Goal: Information Seeking & Learning: Learn about a topic

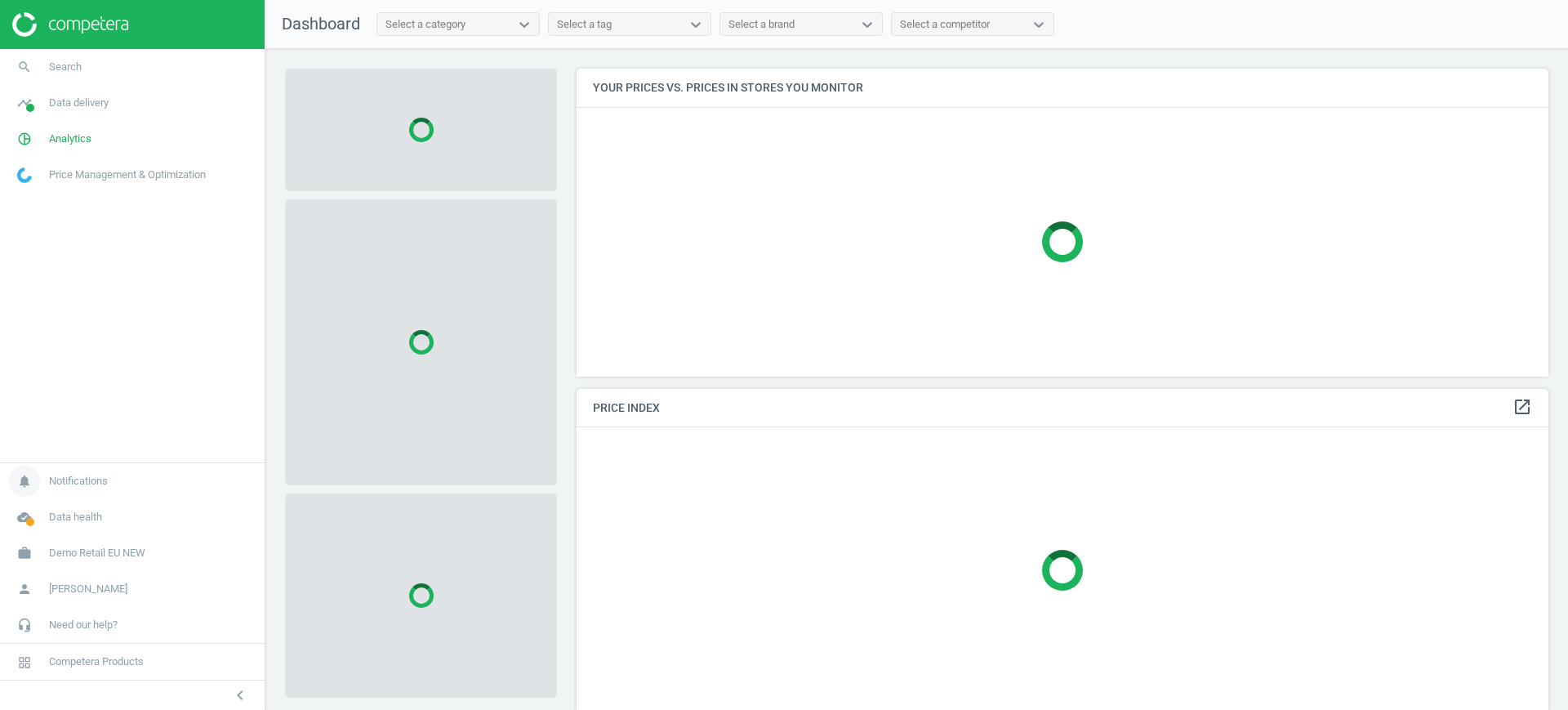
scroll to position [339, 988]
click at [85, 554] on span "Demo Retail EU NEW" at bounding box center [97, 553] width 96 height 15
click at [85, 503] on span "Switch campaign" at bounding box center [54, 505] width 73 height 13
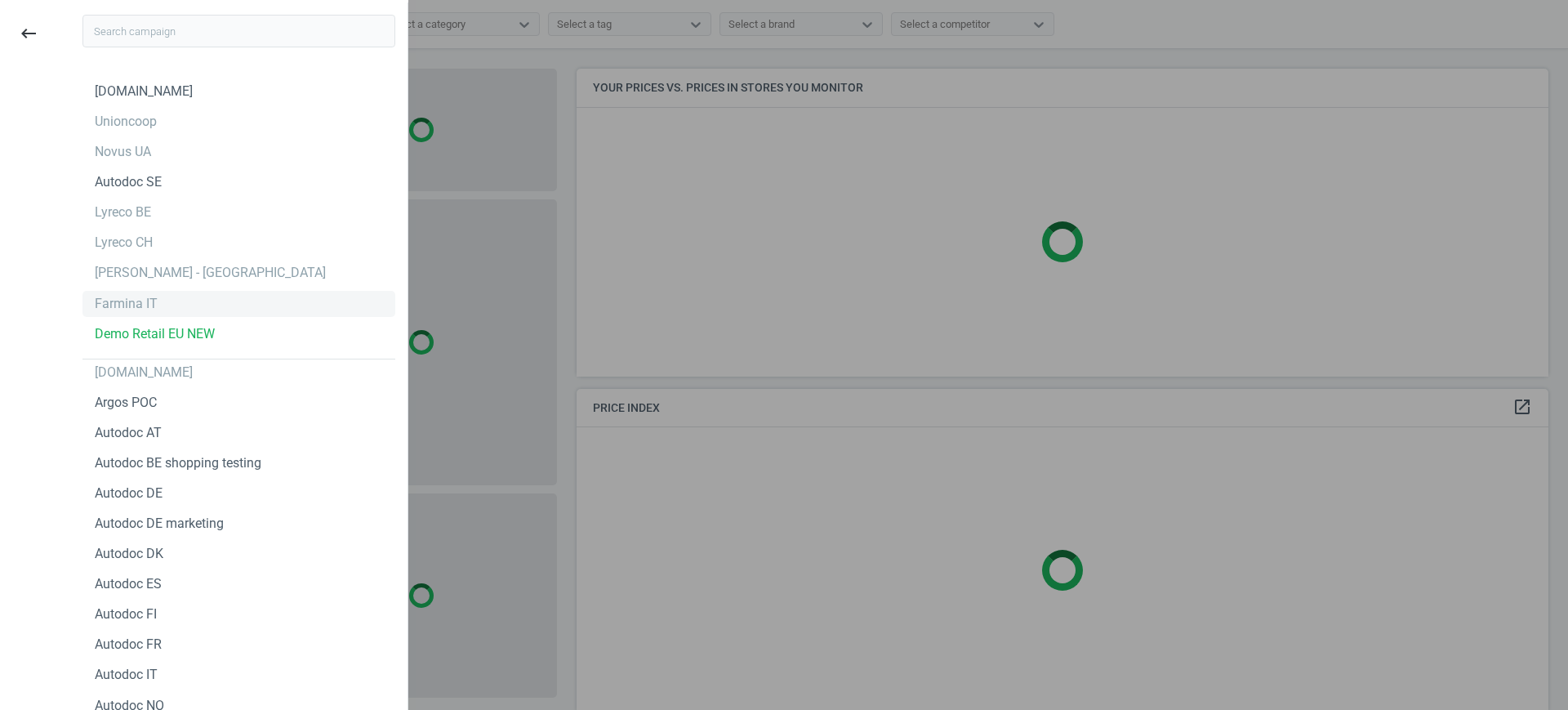
click at [144, 310] on div "Farmina IT" at bounding box center [126, 303] width 63 height 18
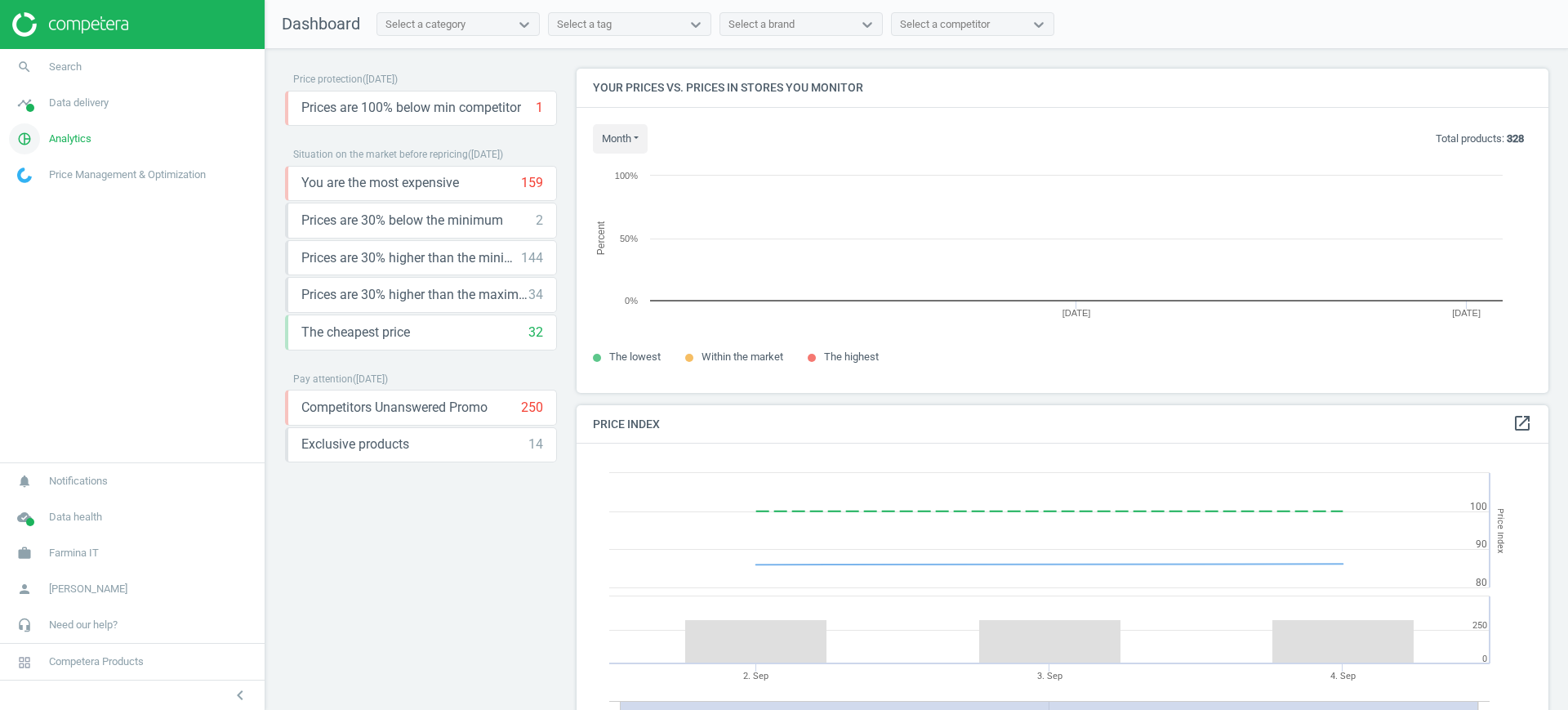
scroll to position [355, 988]
click at [74, 141] on span "Analytics" at bounding box center [70, 139] width 43 height 15
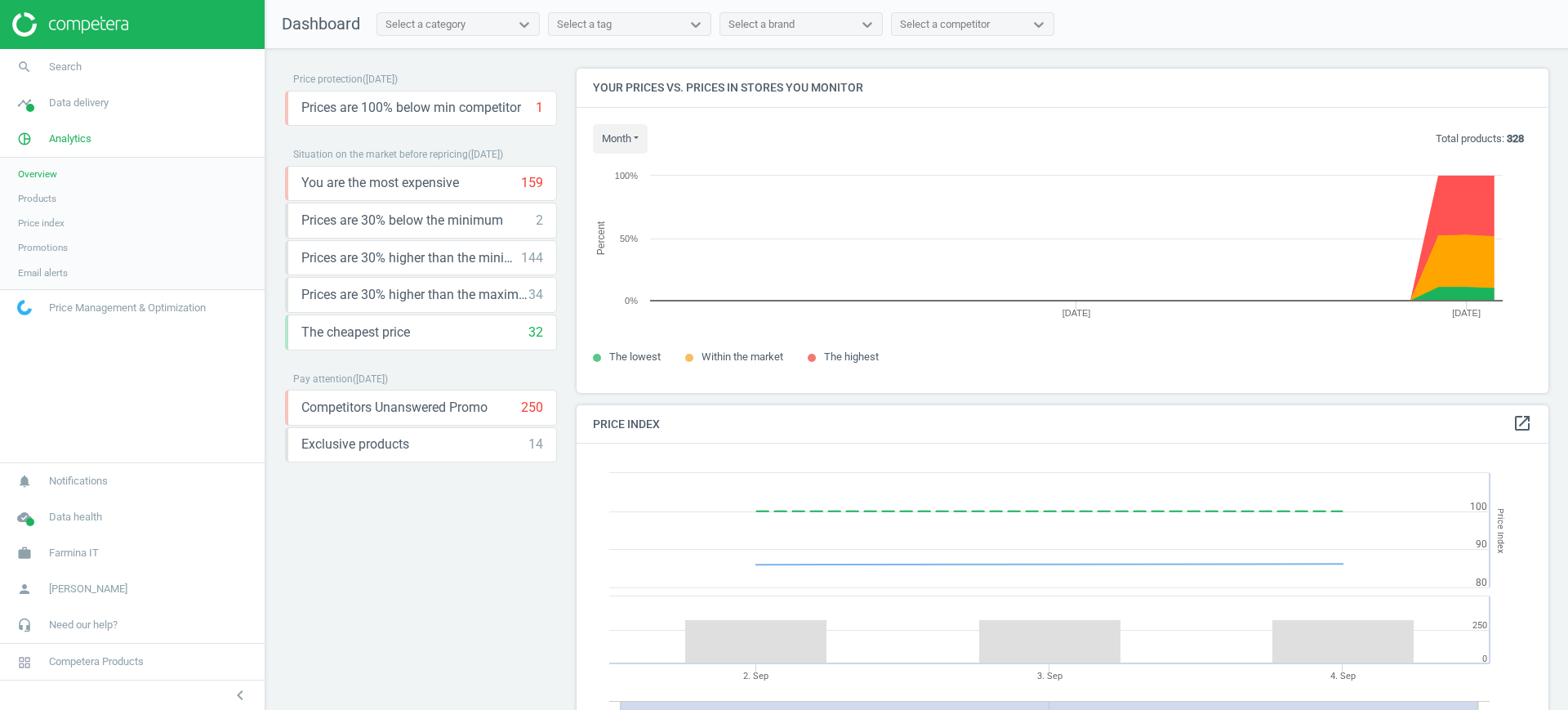
click at [39, 197] on span "Products" at bounding box center [37, 198] width 39 height 13
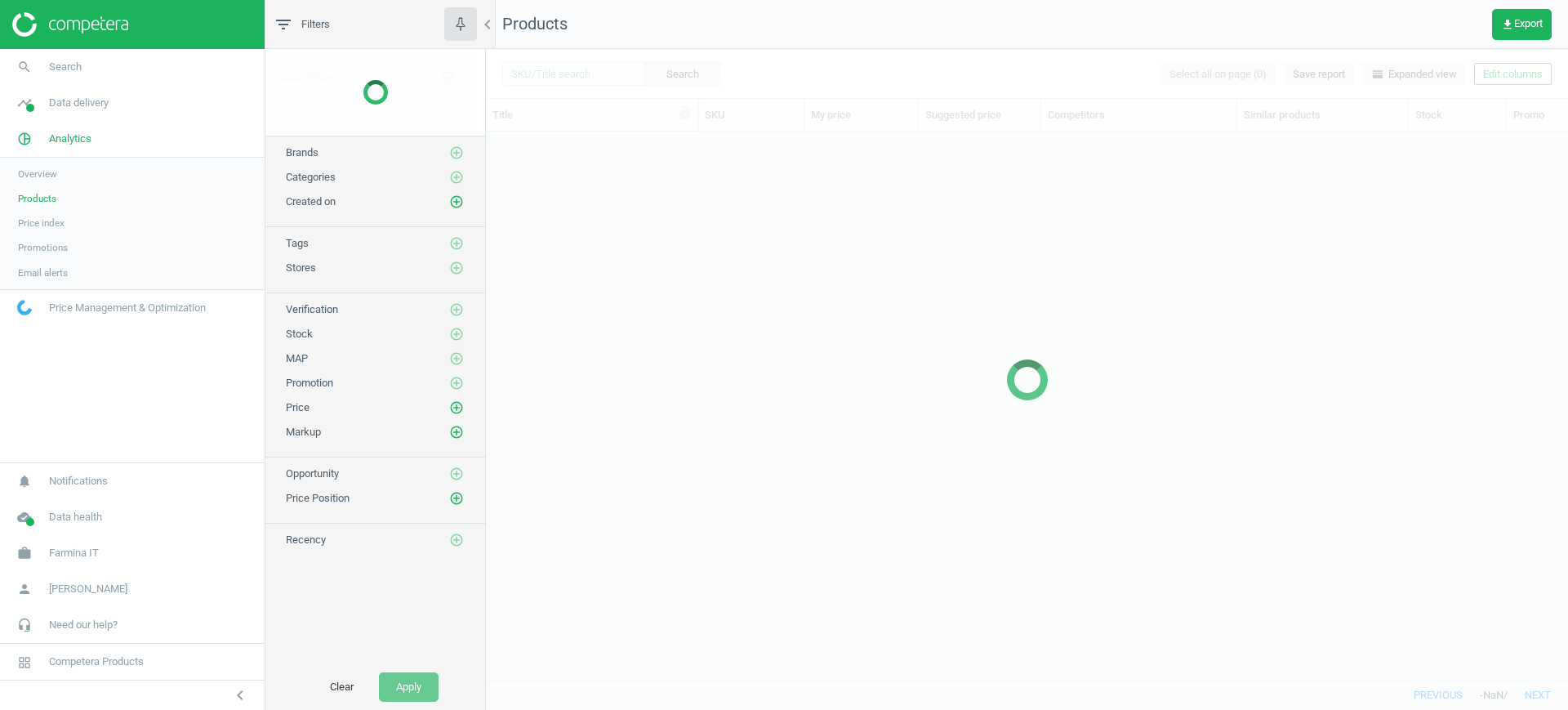
scroll to position [516, 1067]
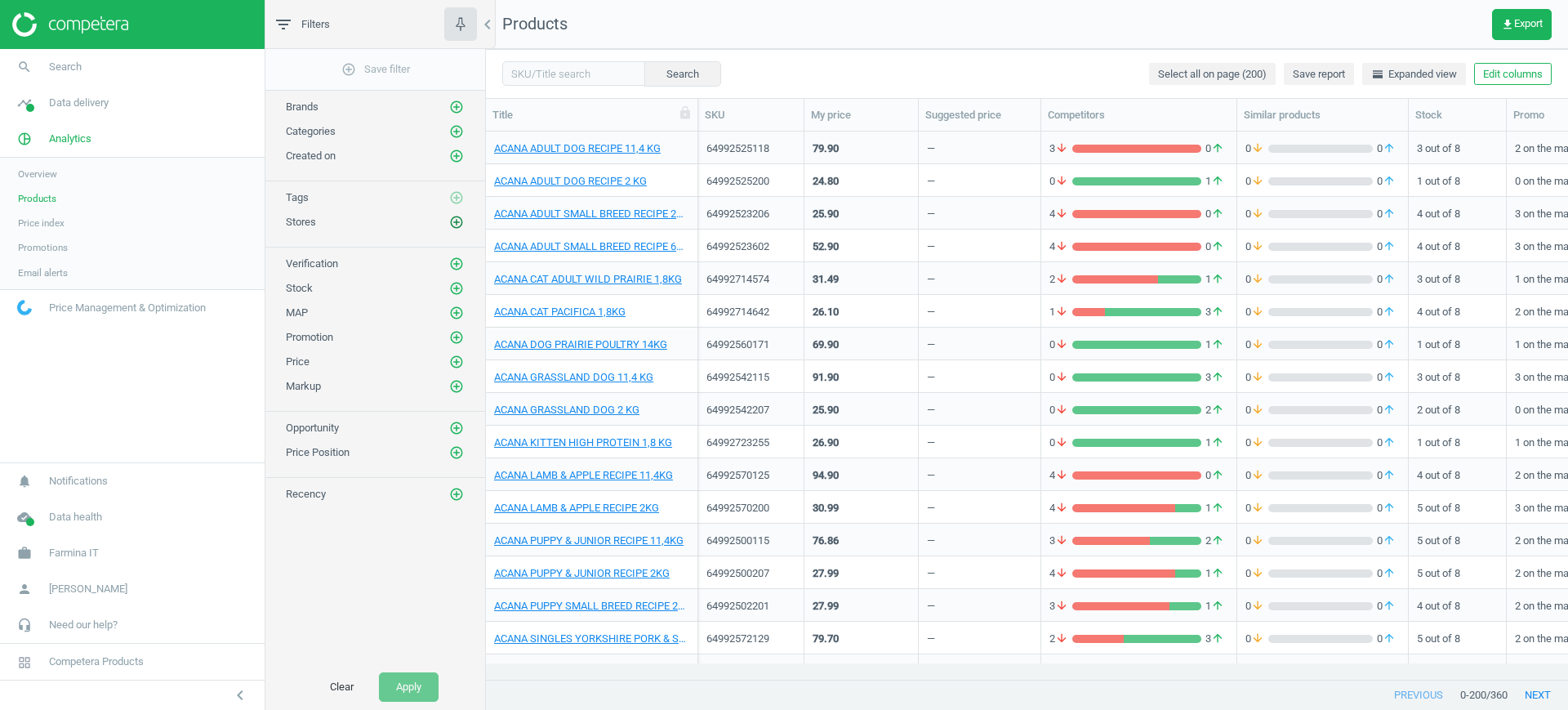
click at [458, 224] on icon "add_circle_outline" at bounding box center [456, 223] width 15 height 15
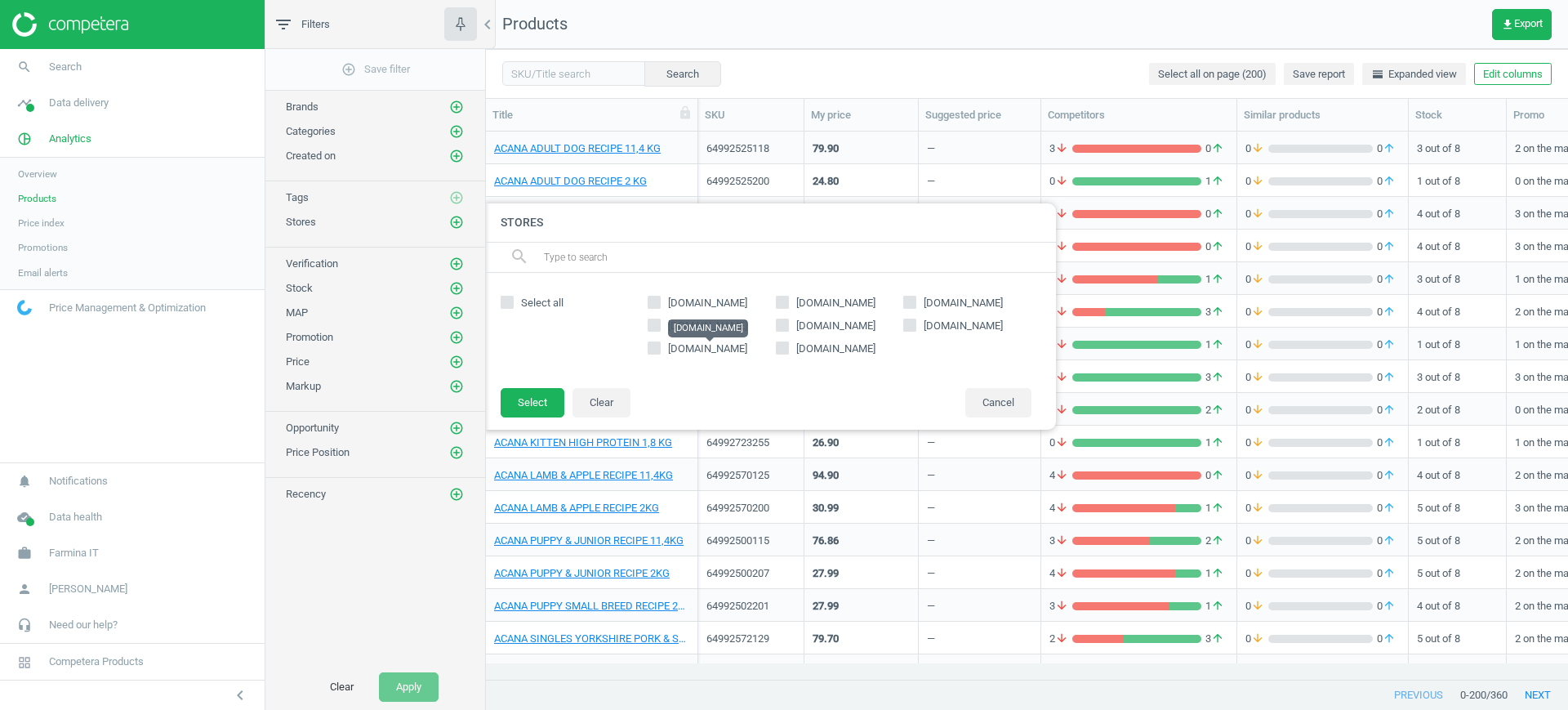
click at [709, 343] on span "[DOMAIN_NAME]" at bounding box center [707, 348] width 80 height 13
click at [660, 343] on input "[DOMAIN_NAME]" at bounding box center [654, 347] width 11 height 11
checkbox input "true"
click at [532, 391] on button "Select" at bounding box center [532, 402] width 64 height 29
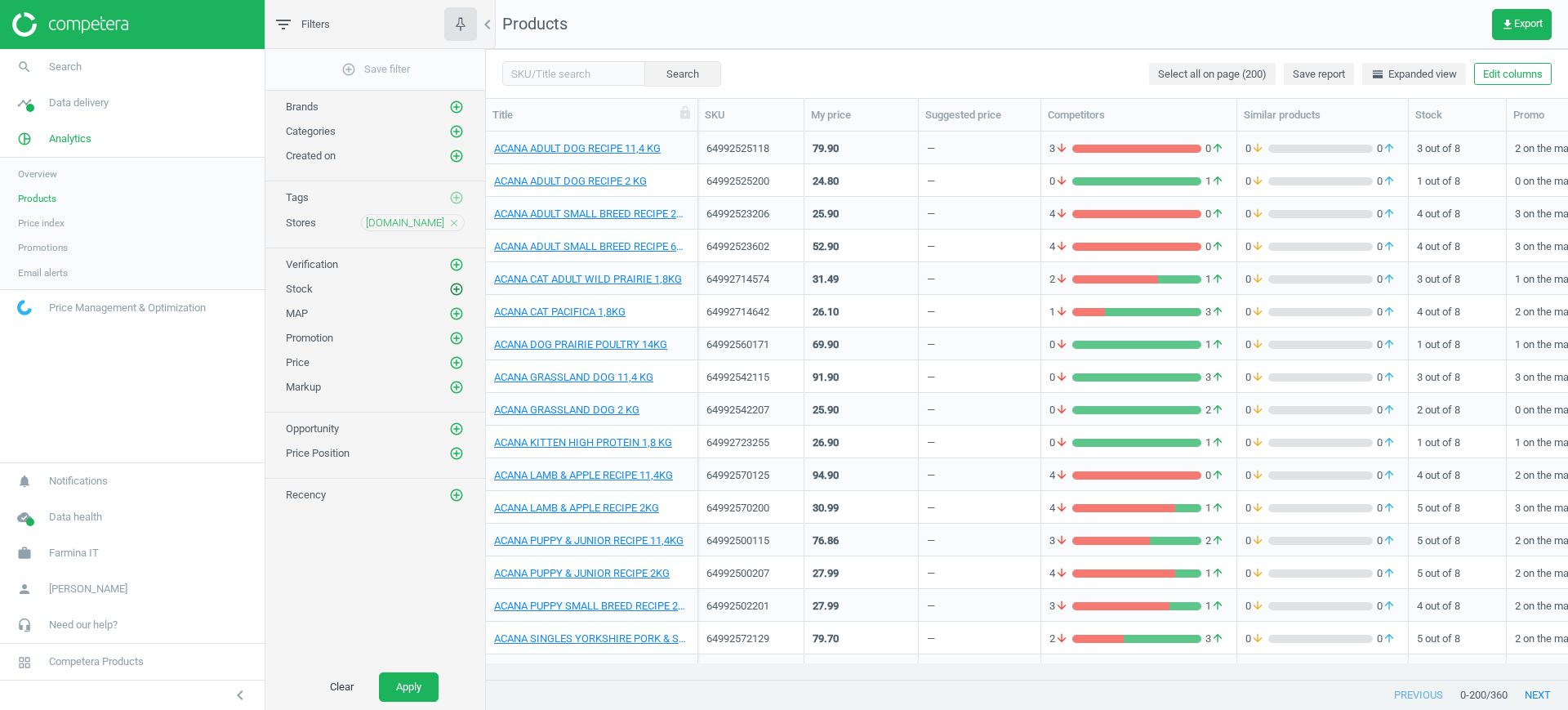
click at [458, 291] on icon "add_circle_outline" at bounding box center [456, 290] width 15 height 15
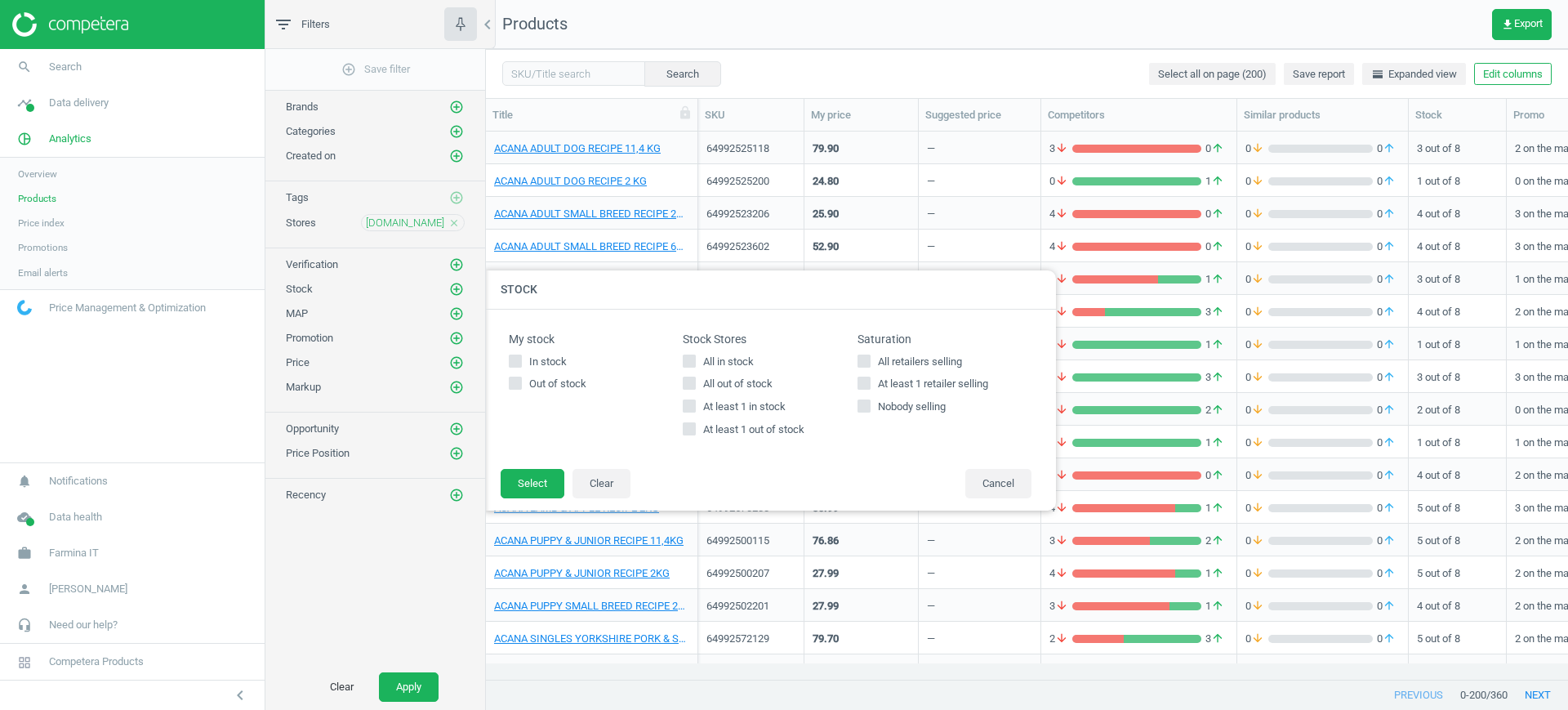
click at [707, 366] on span "All in stock" at bounding box center [728, 362] width 57 height 15
click at [695, 366] on input "All in stock" at bounding box center [689, 360] width 11 height 11
checkbox input "true"
click at [550, 482] on button "Select" at bounding box center [532, 483] width 64 height 29
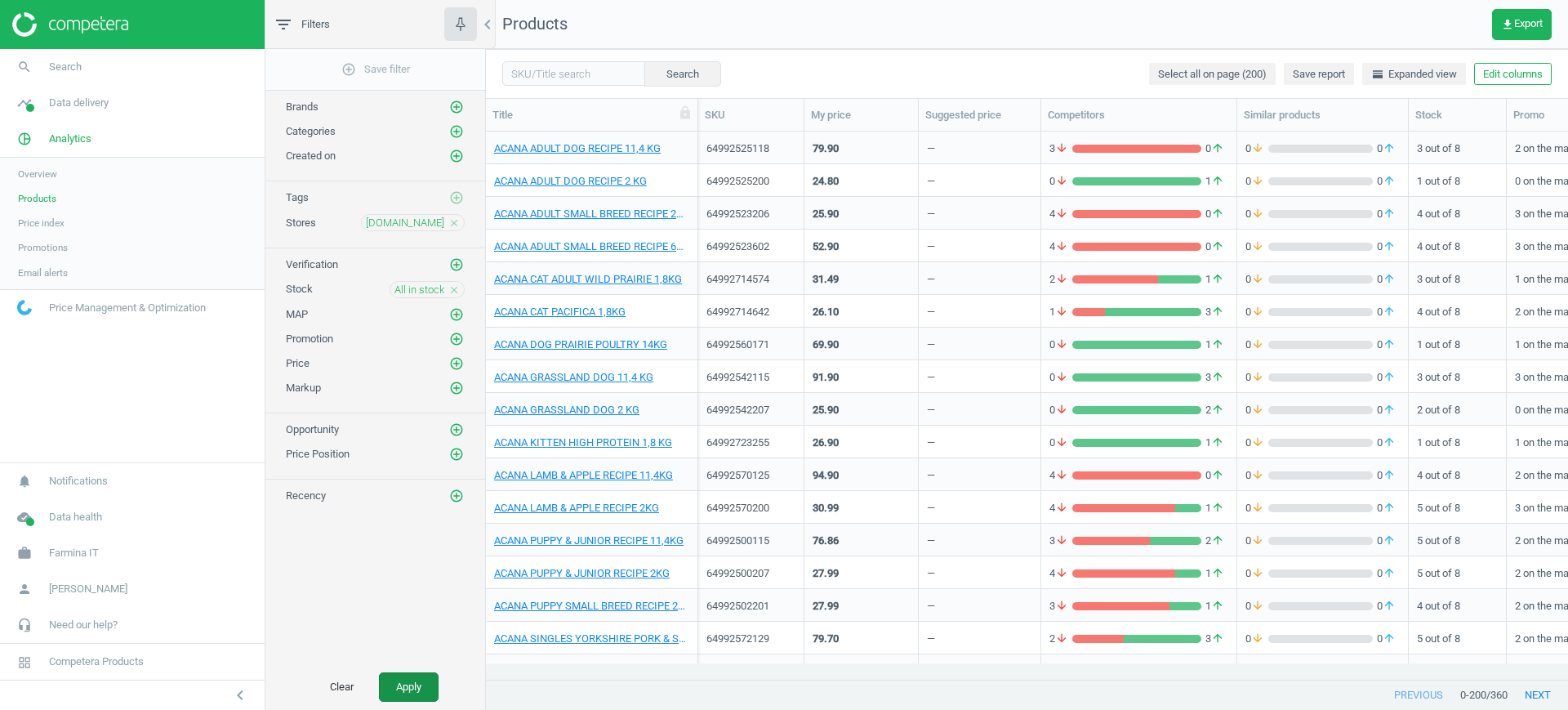
click at [435, 680] on button "Apply" at bounding box center [409, 687] width 59 height 29
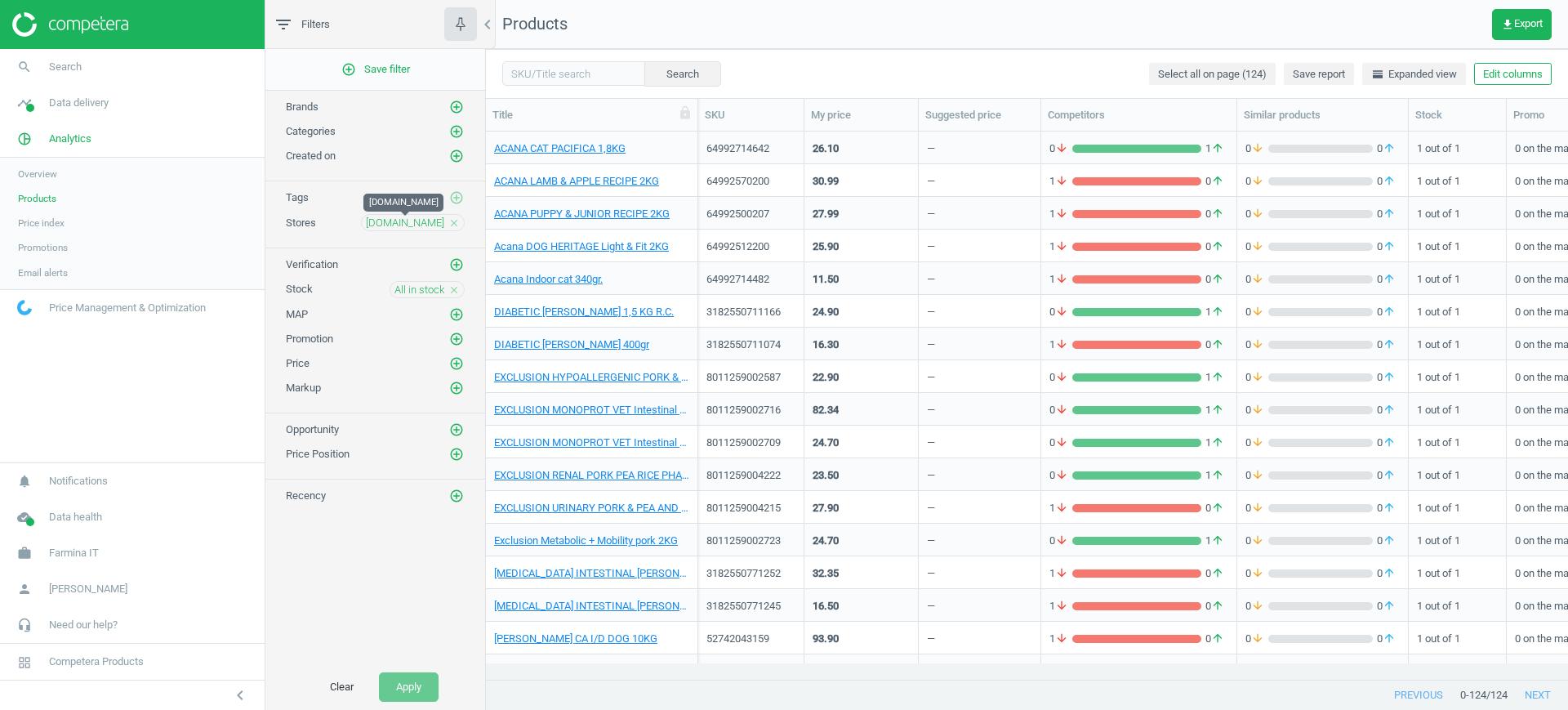
click at [415, 222] on span "[DOMAIN_NAME]" at bounding box center [405, 224] width 79 height 15
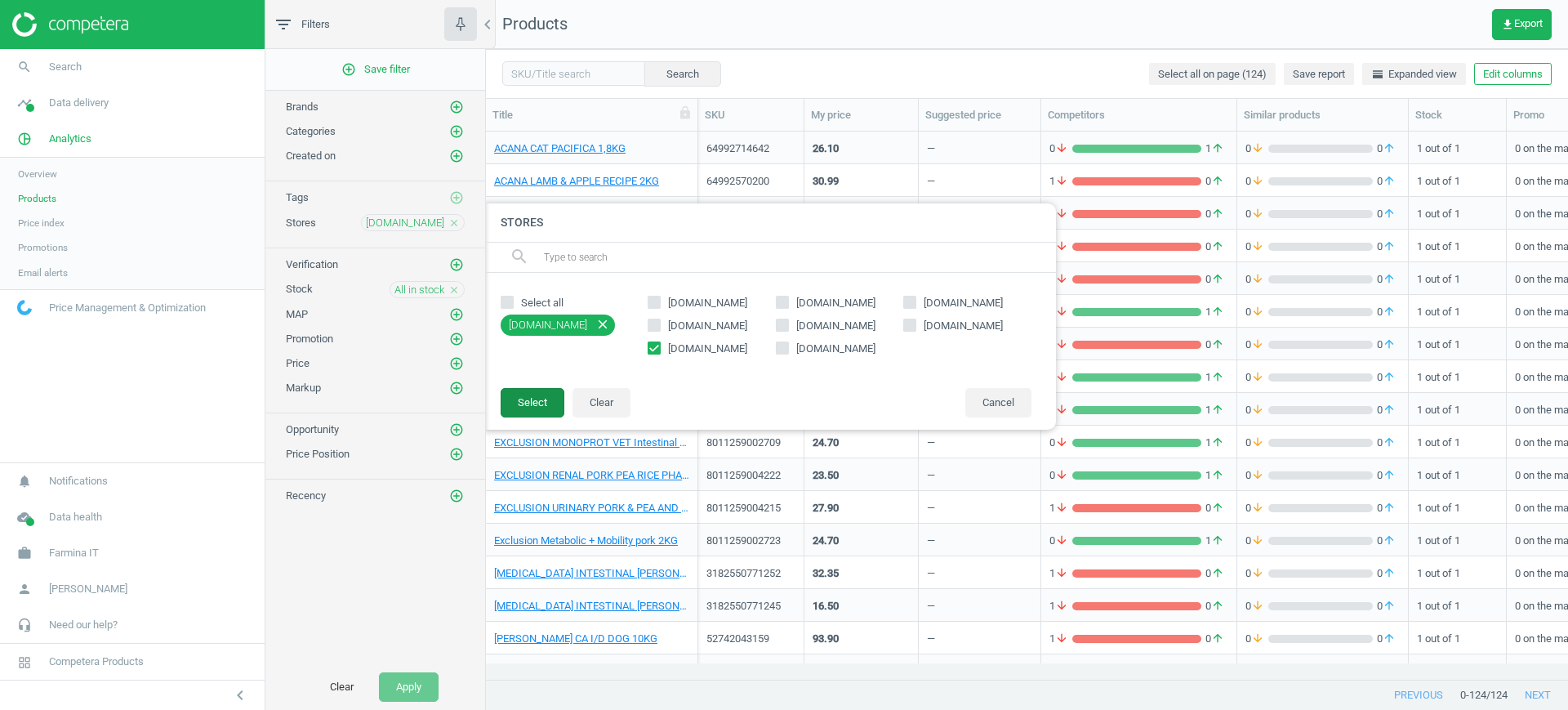
click at [538, 400] on button "Select" at bounding box center [532, 402] width 64 height 29
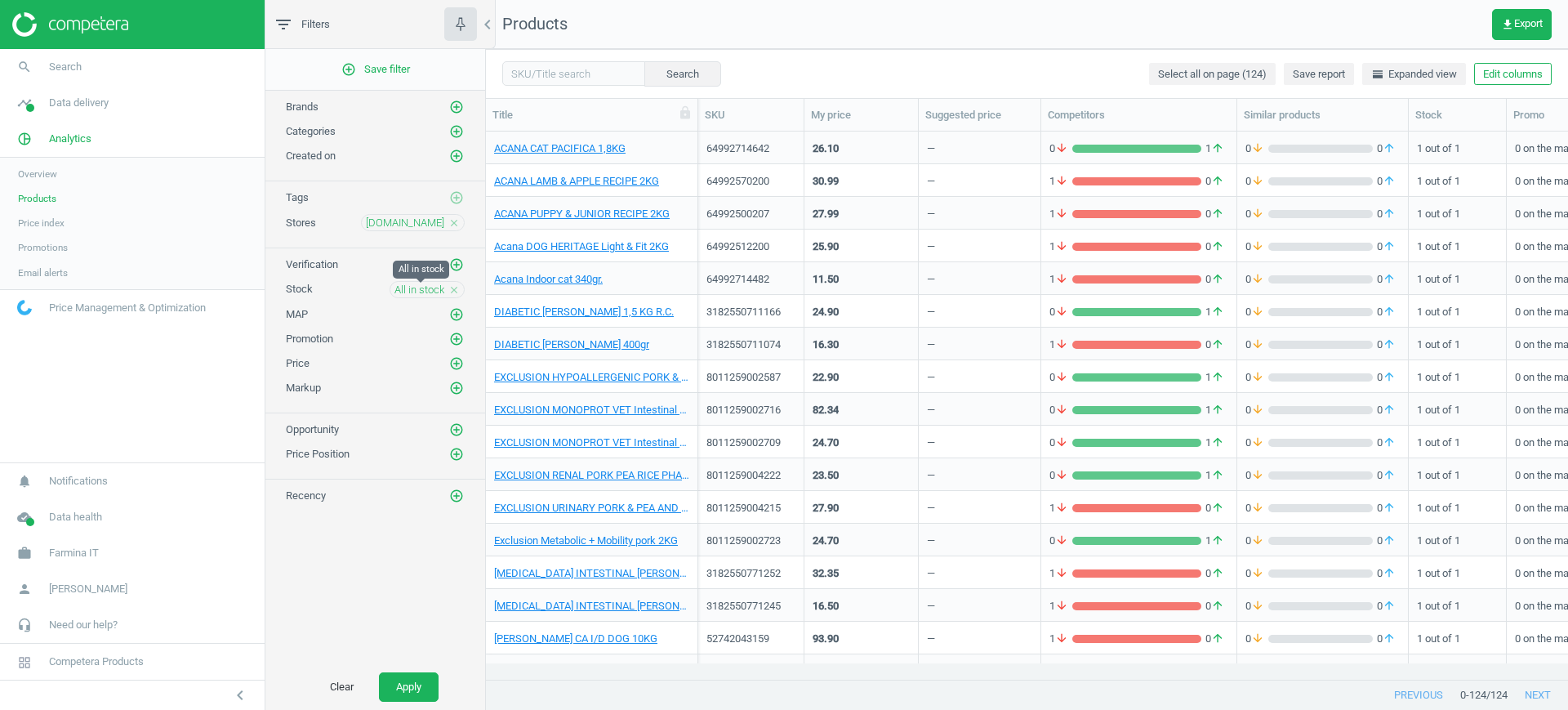
click at [410, 296] on span "All in stock" at bounding box center [419, 290] width 49 height 15
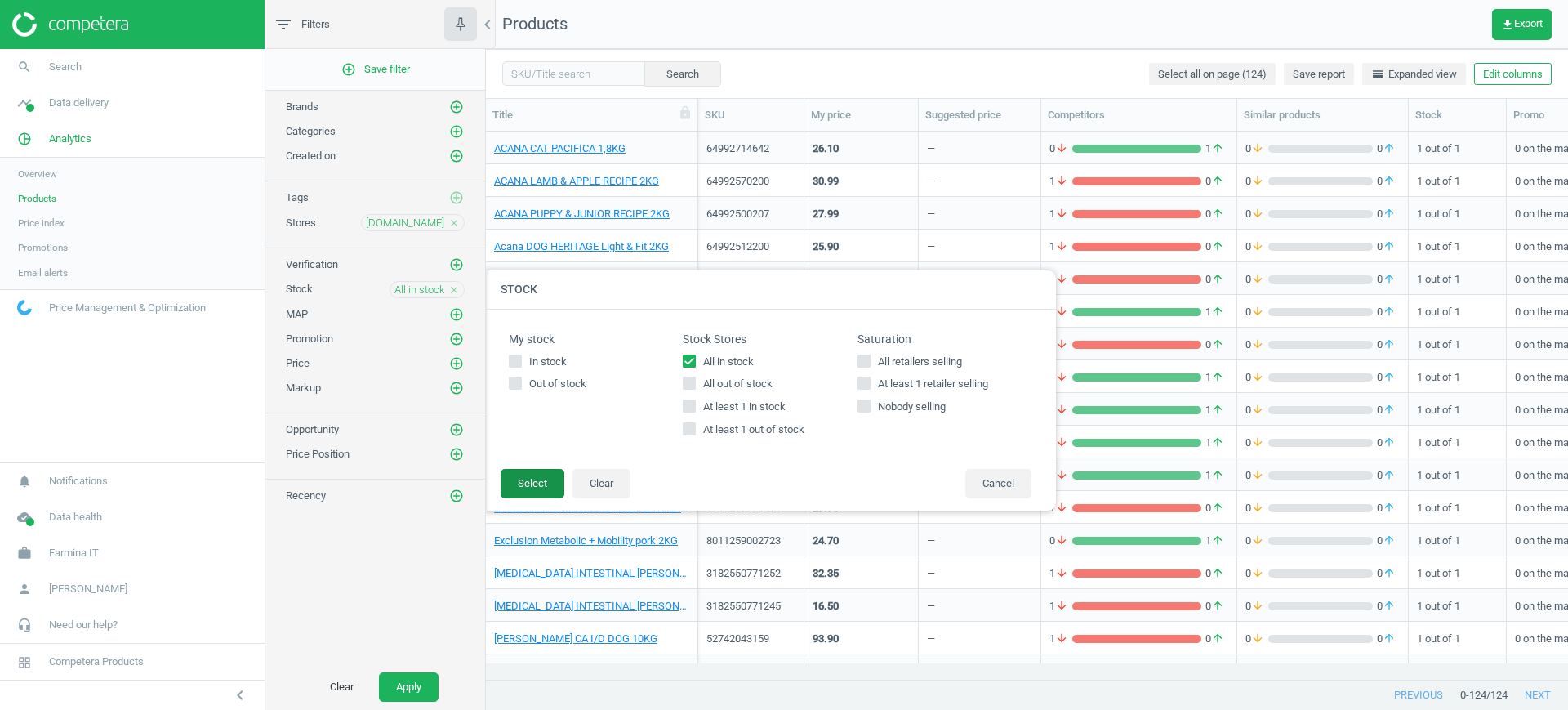
click at [528, 485] on button "Select" at bounding box center [532, 483] width 64 height 29
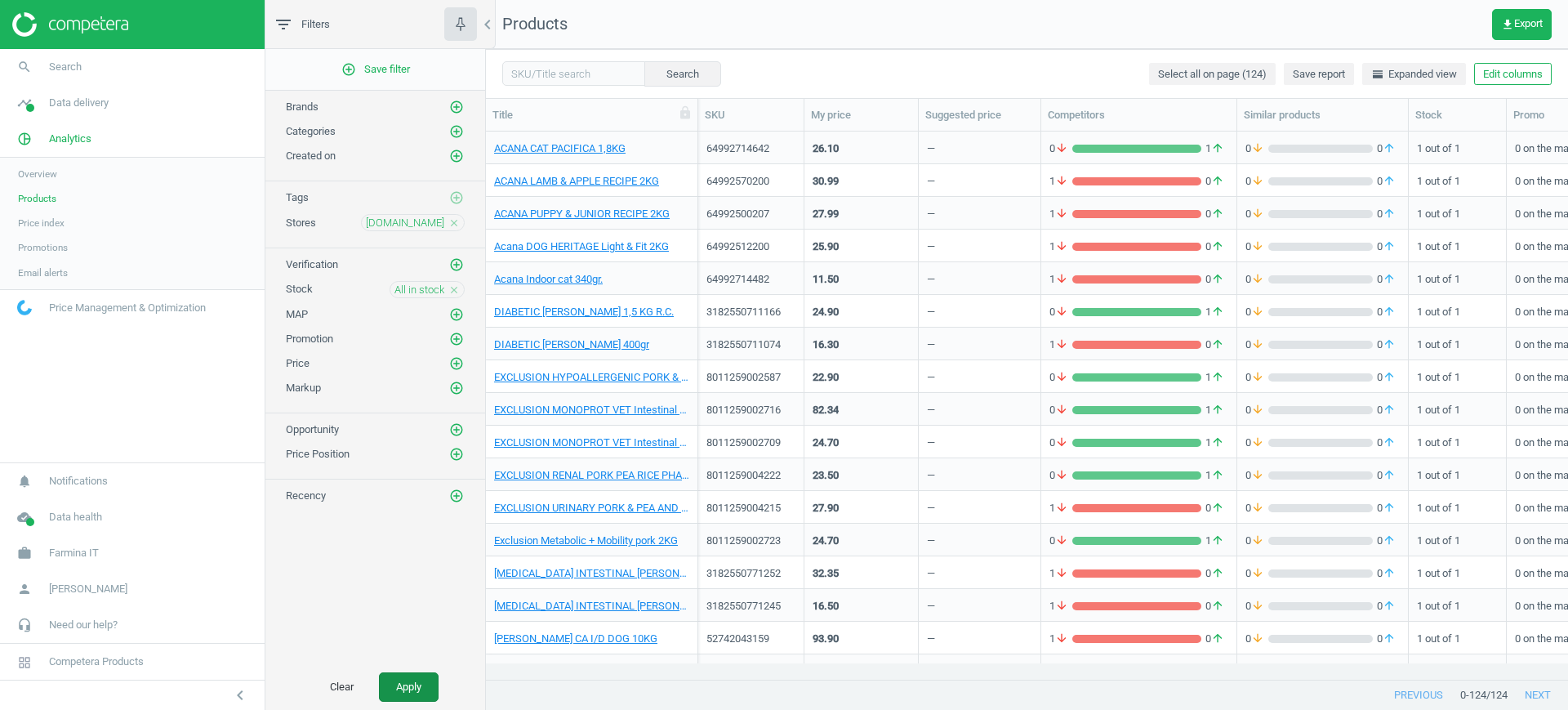
click at [415, 680] on button "Apply" at bounding box center [409, 687] width 59 height 29
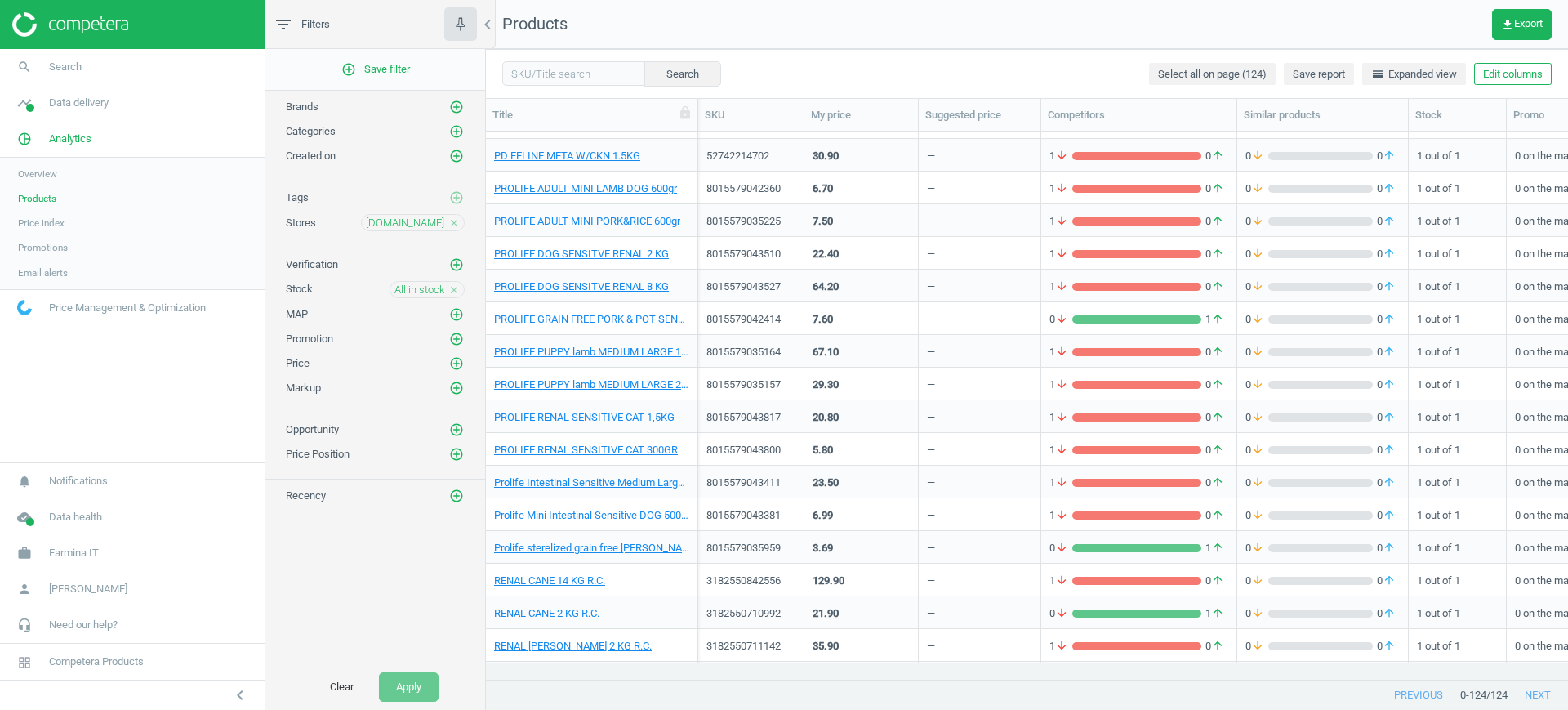
scroll to position [2507, 0]
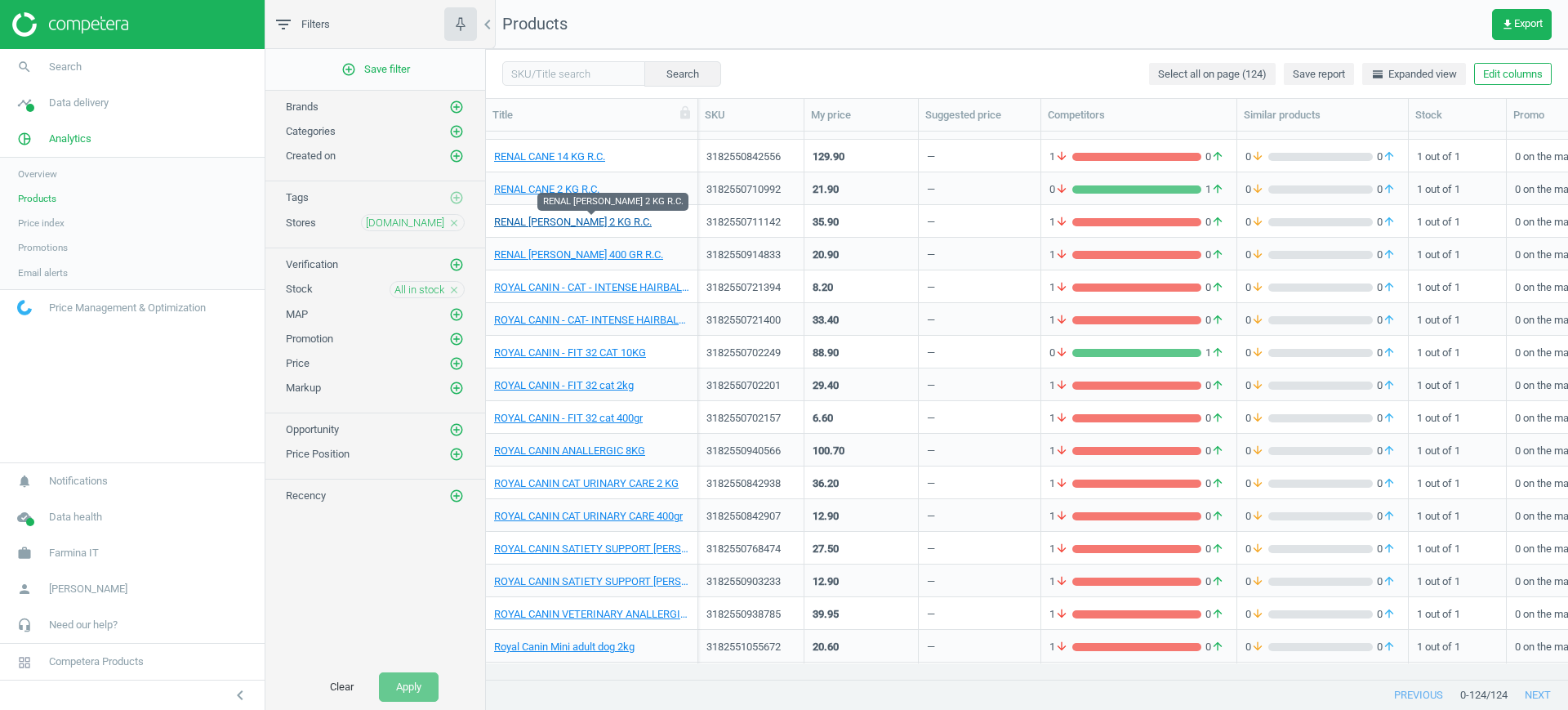
click at [548, 221] on link "RENAL GATTO 2 KG R.C." at bounding box center [573, 223] width 157 height 15
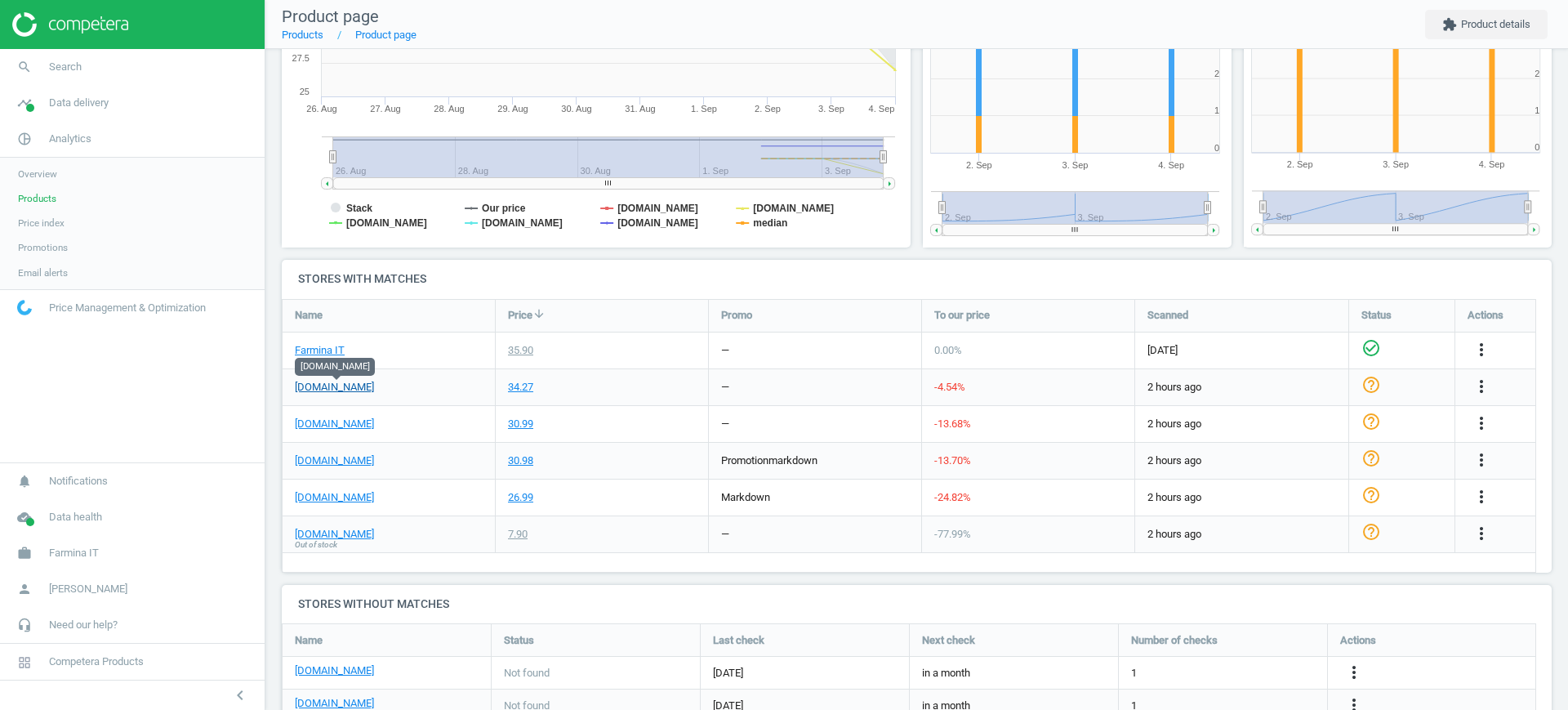
click at [352, 391] on link "[DOMAIN_NAME]" at bounding box center [334, 388] width 80 height 15
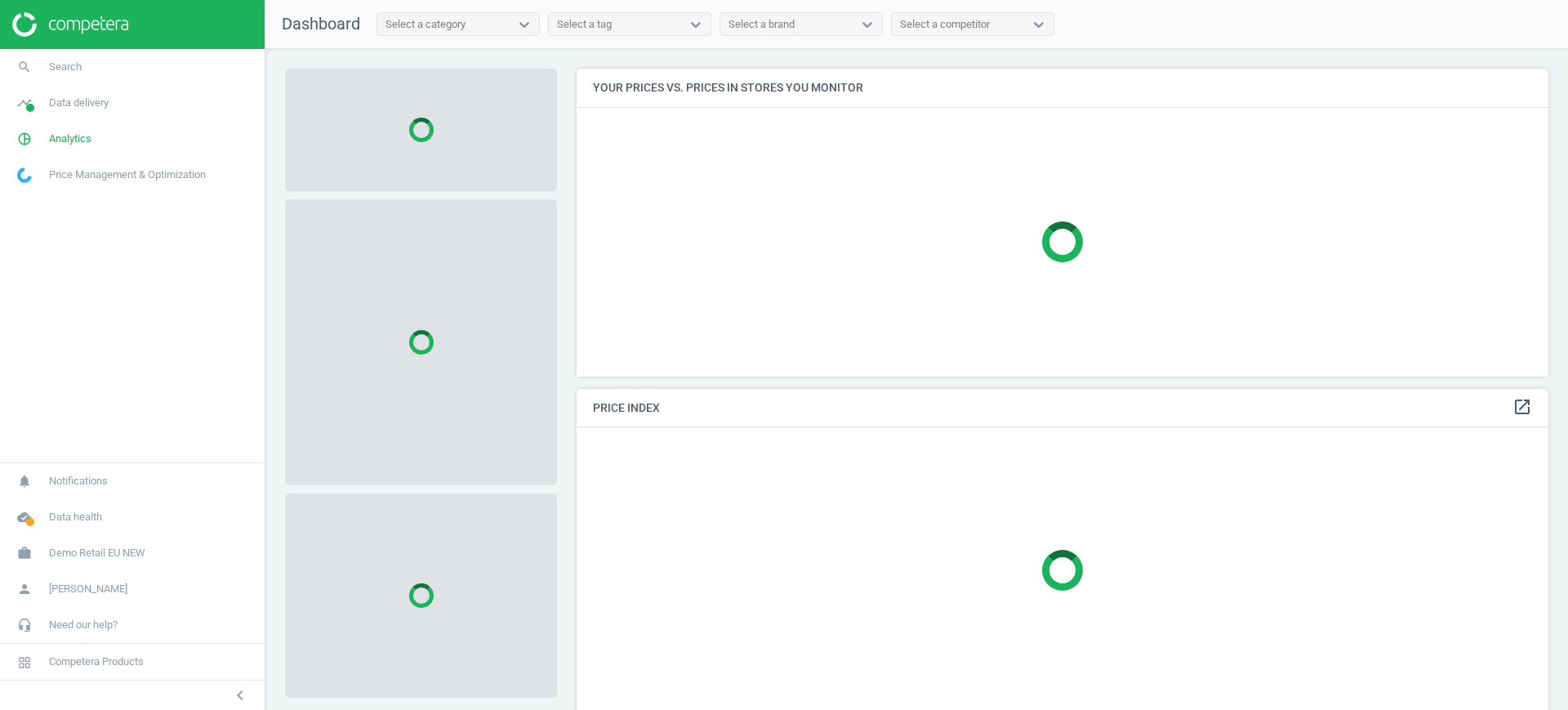
scroll to position [339, 988]
click at [155, 553] on link "work Demo Retail EU NEW" at bounding box center [132, 553] width 265 height 36
click at [52, 506] on span "Switch campaign" at bounding box center [54, 505] width 73 height 13
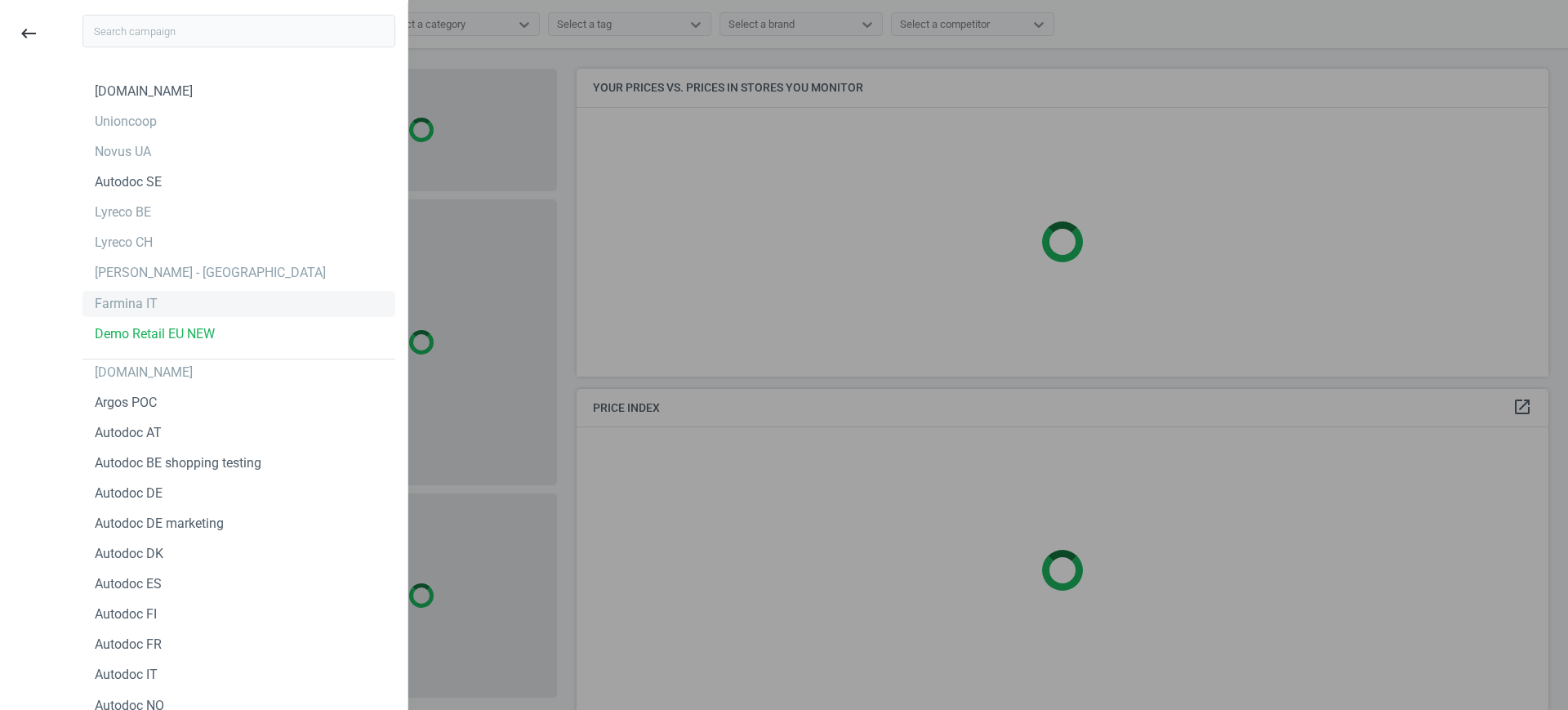
click at [126, 300] on div "Farmina IT" at bounding box center [126, 303] width 63 height 18
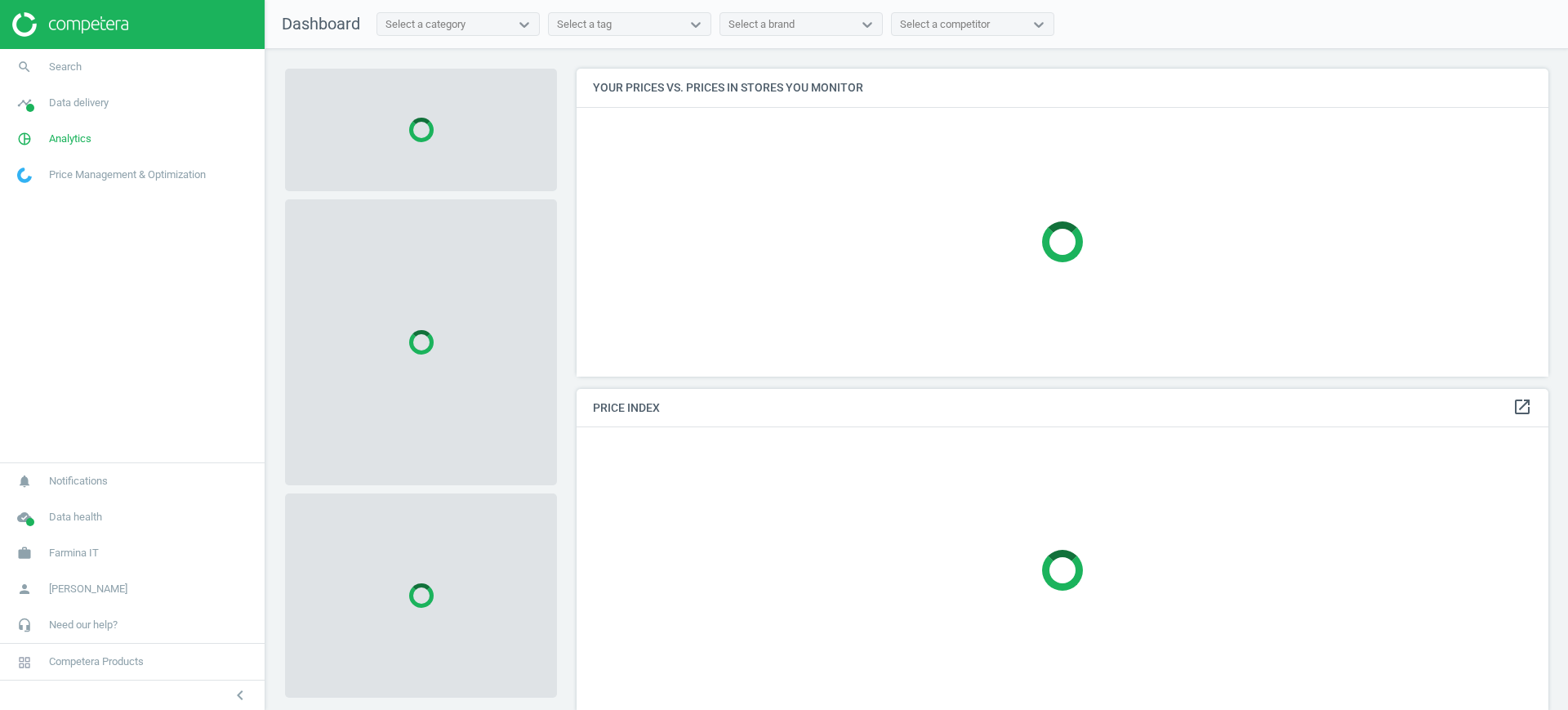
scroll to position [339, 988]
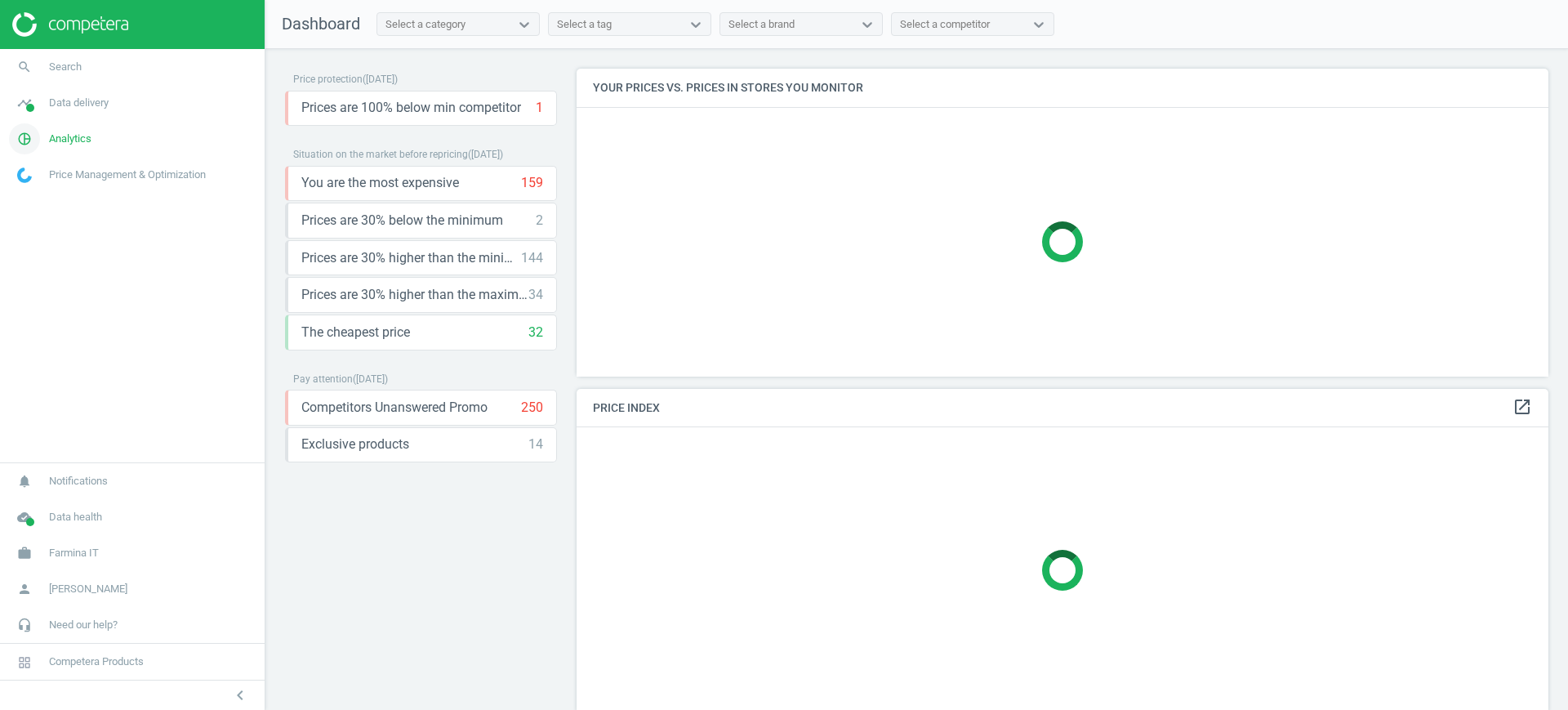
click at [82, 134] on span "Analytics" at bounding box center [70, 139] width 43 height 15
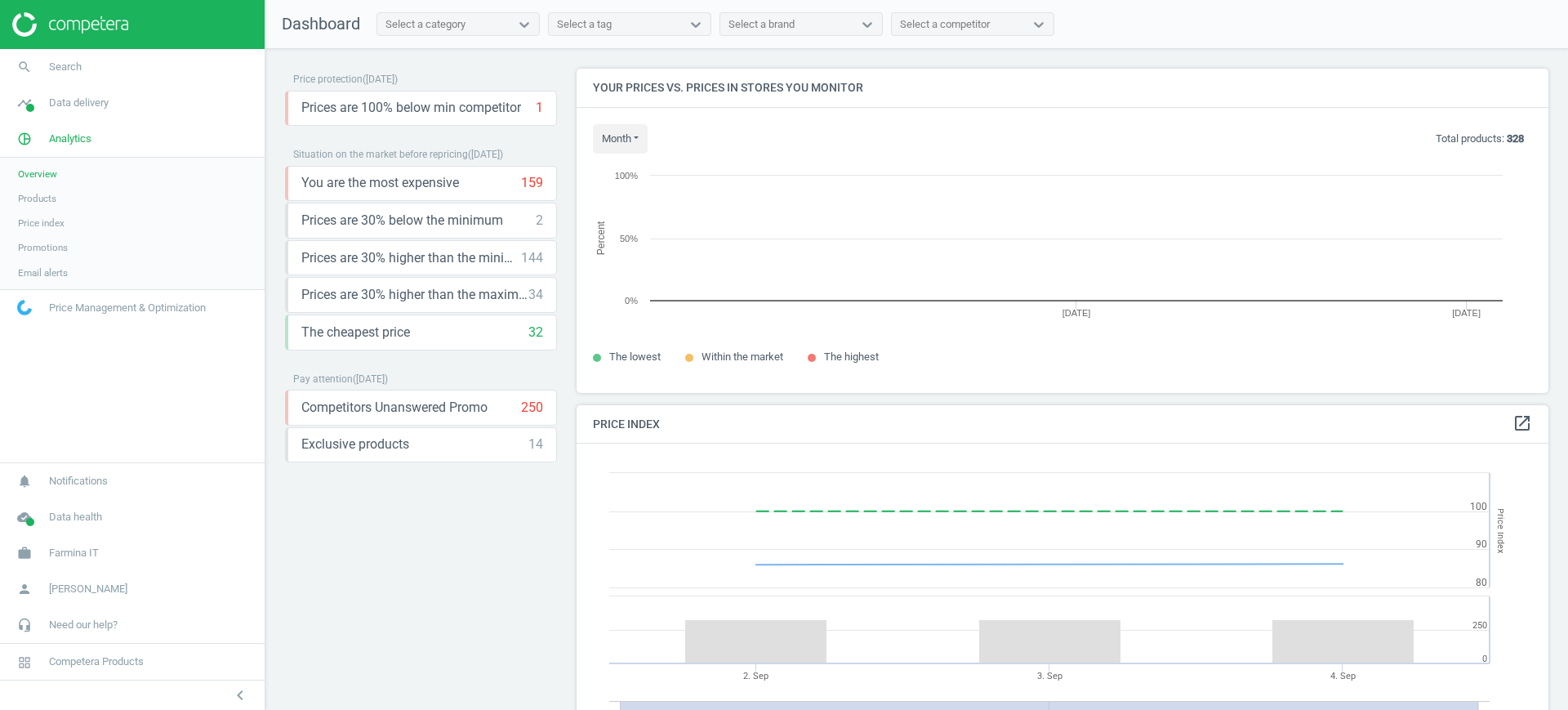
scroll to position [408, 988]
click at [42, 200] on span "Products" at bounding box center [37, 198] width 39 height 13
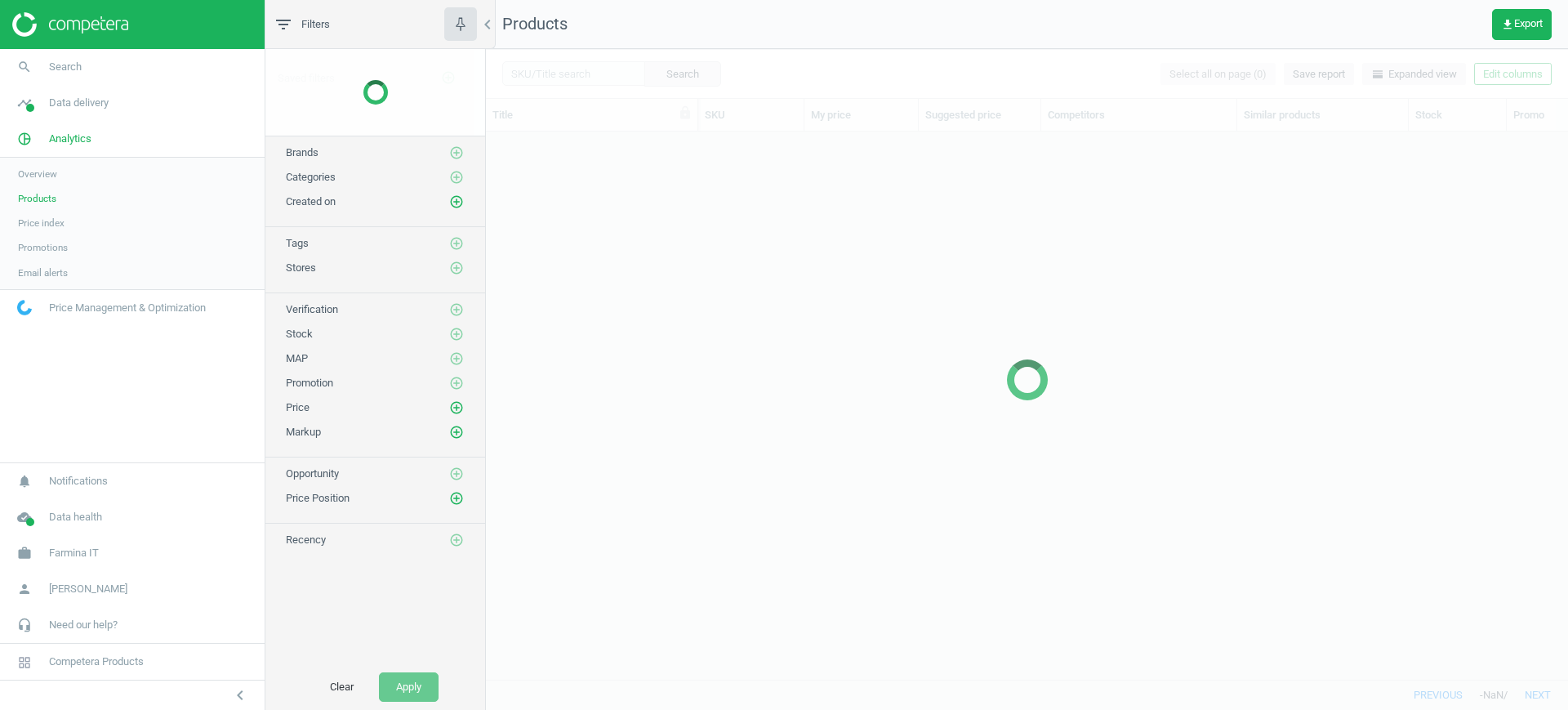
scroll to position [516, 1067]
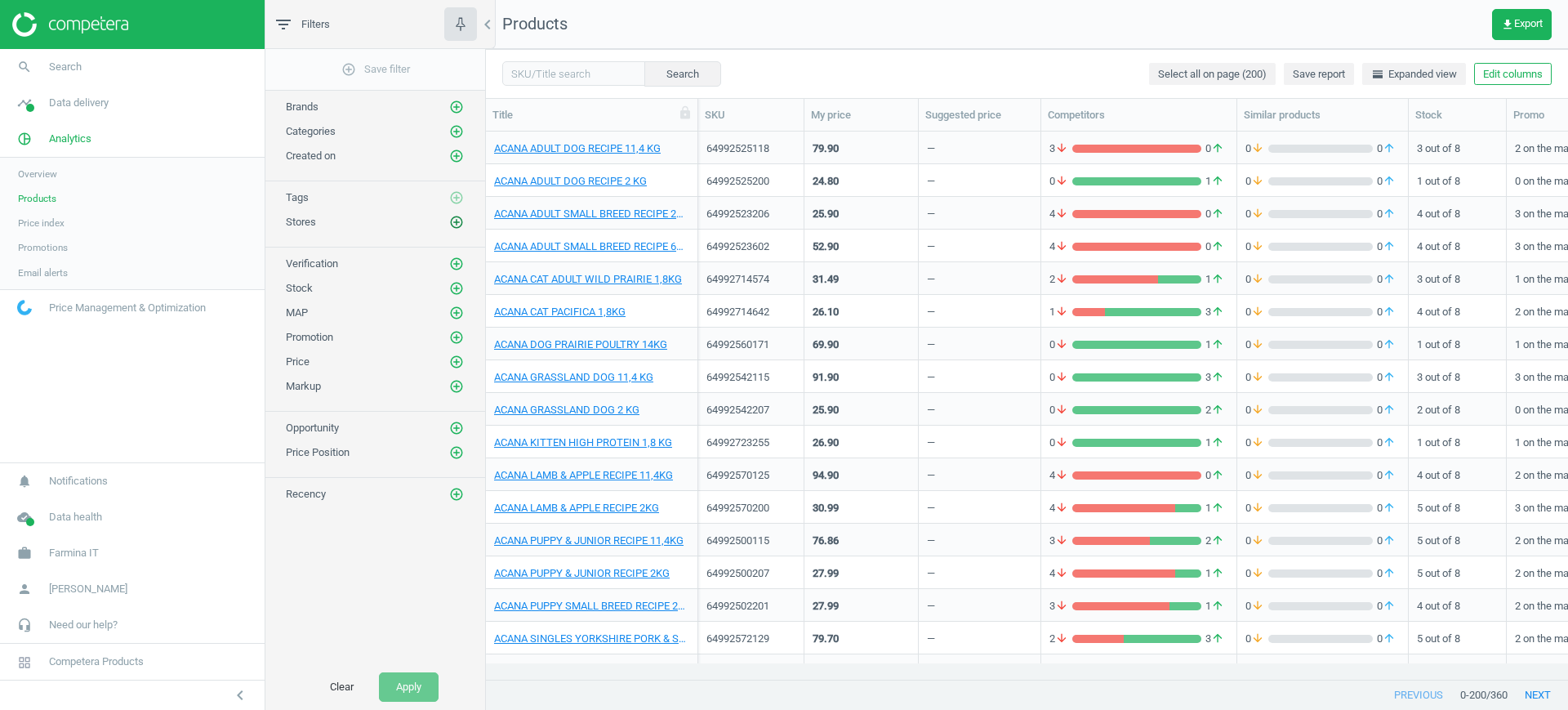
click at [456, 221] on icon "add_circle_outline" at bounding box center [456, 223] width 15 height 15
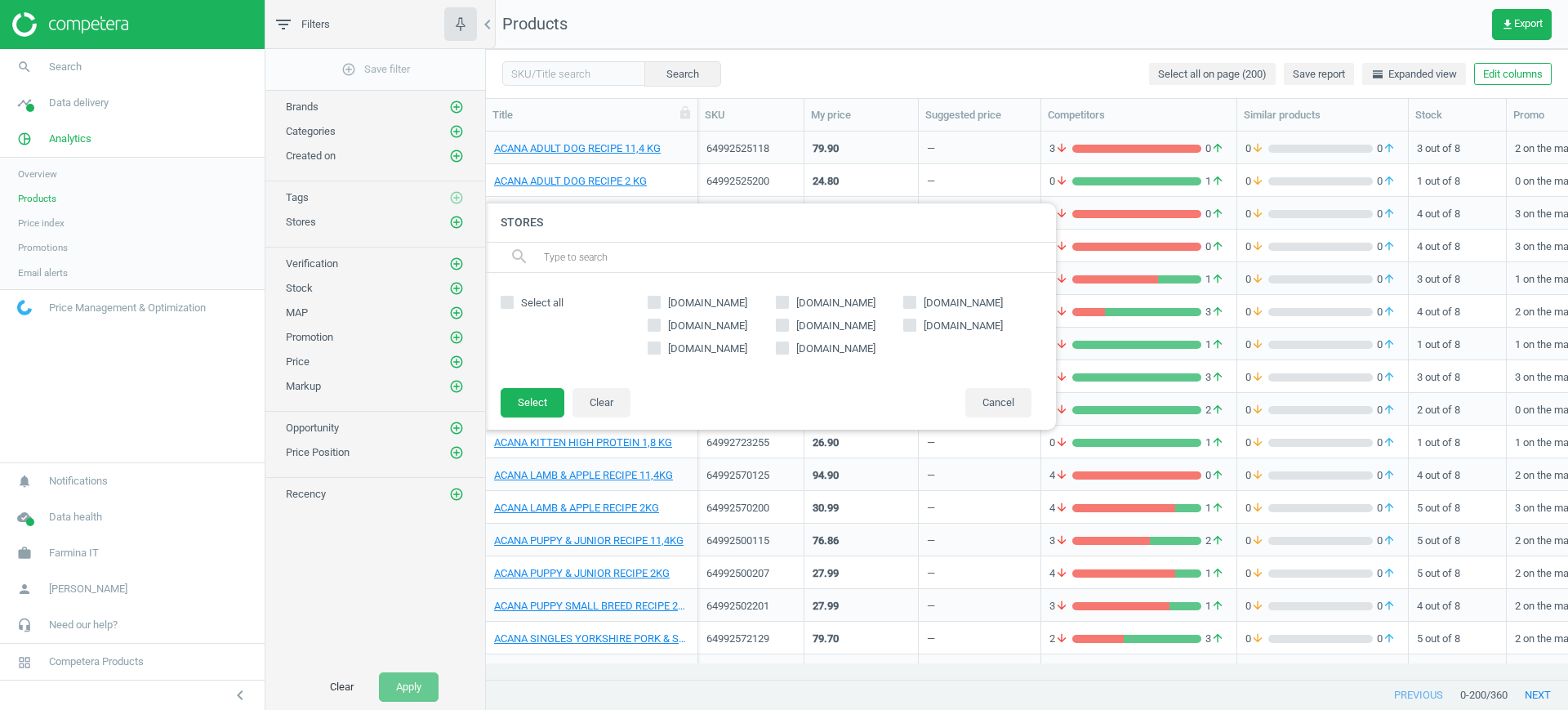
click at [841, 349] on span "[DOMAIN_NAME]" at bounding box center [835, 349] width 85 height 15
click at [787, 349] on input "[DOMAIN_NAME]" at bounding box center [782, 347] width 11 height 11
checkbox input "true"
click at [547, 396] on button "Select" at bounding box center [532, 402] width 64 height 29
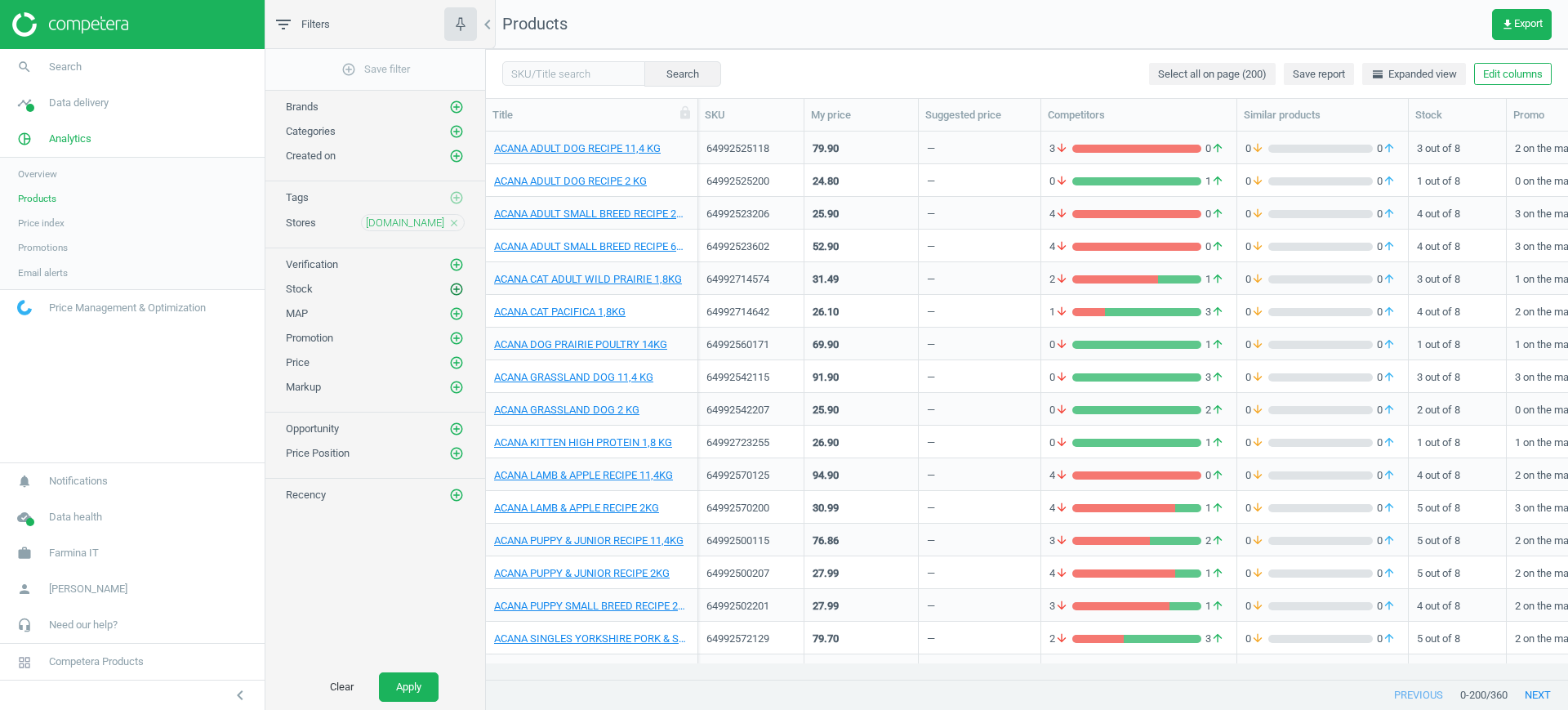
click at [457, 291] on icon "add_circle_outline" at bounding box center [456, 290] width 15 height 15
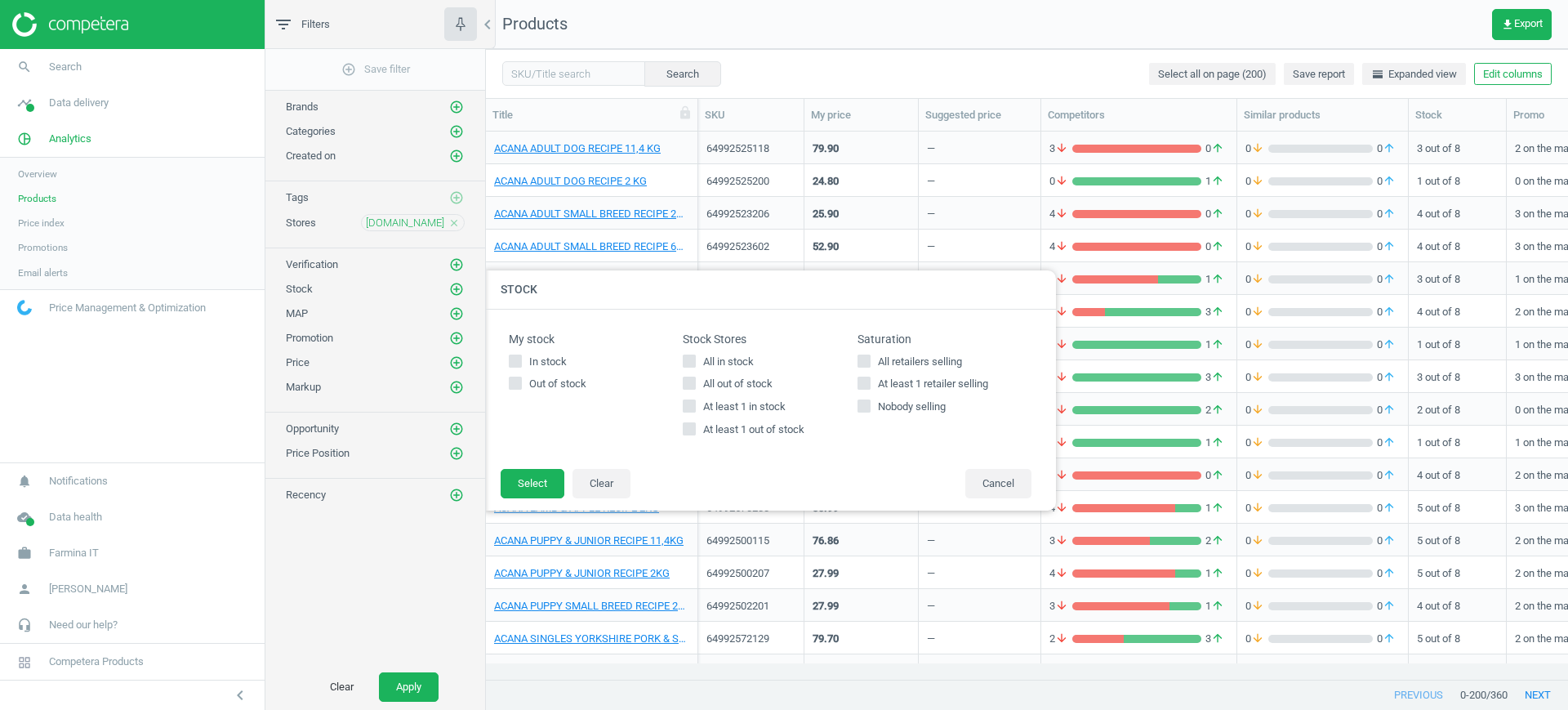
click at [715, 364] on span "All in stock" at bounding box center [728, 362] width 57 height 15
click at [695, 364] on input "All in stock" at bounding box center [689, 360] width 11 height 11
checkbox input "true"
click at [553, 475] on button "Select" at bounding box center [532, 483] width 64 height 29
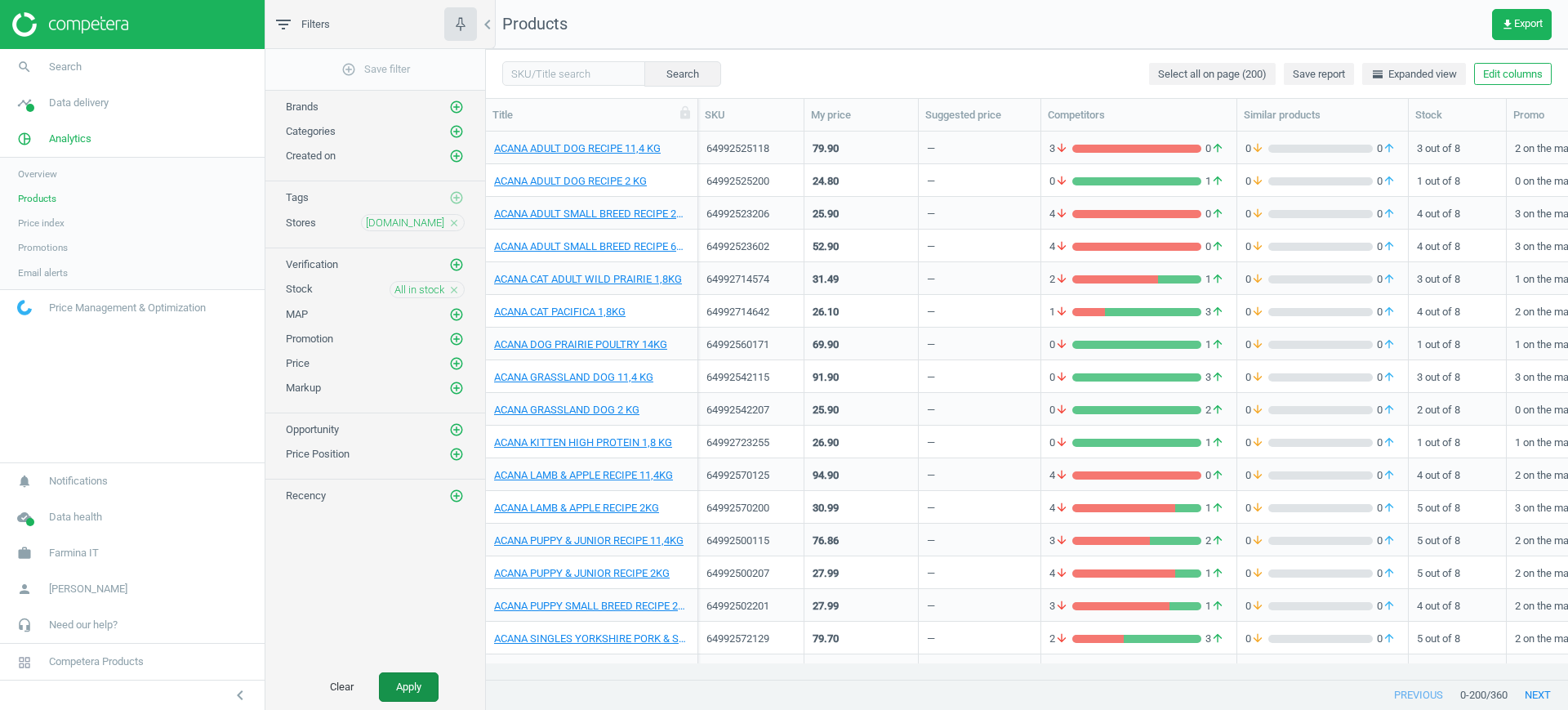
click at [411, 684] on button "Apply" at bounding box center [409, 687] width 59 height 29
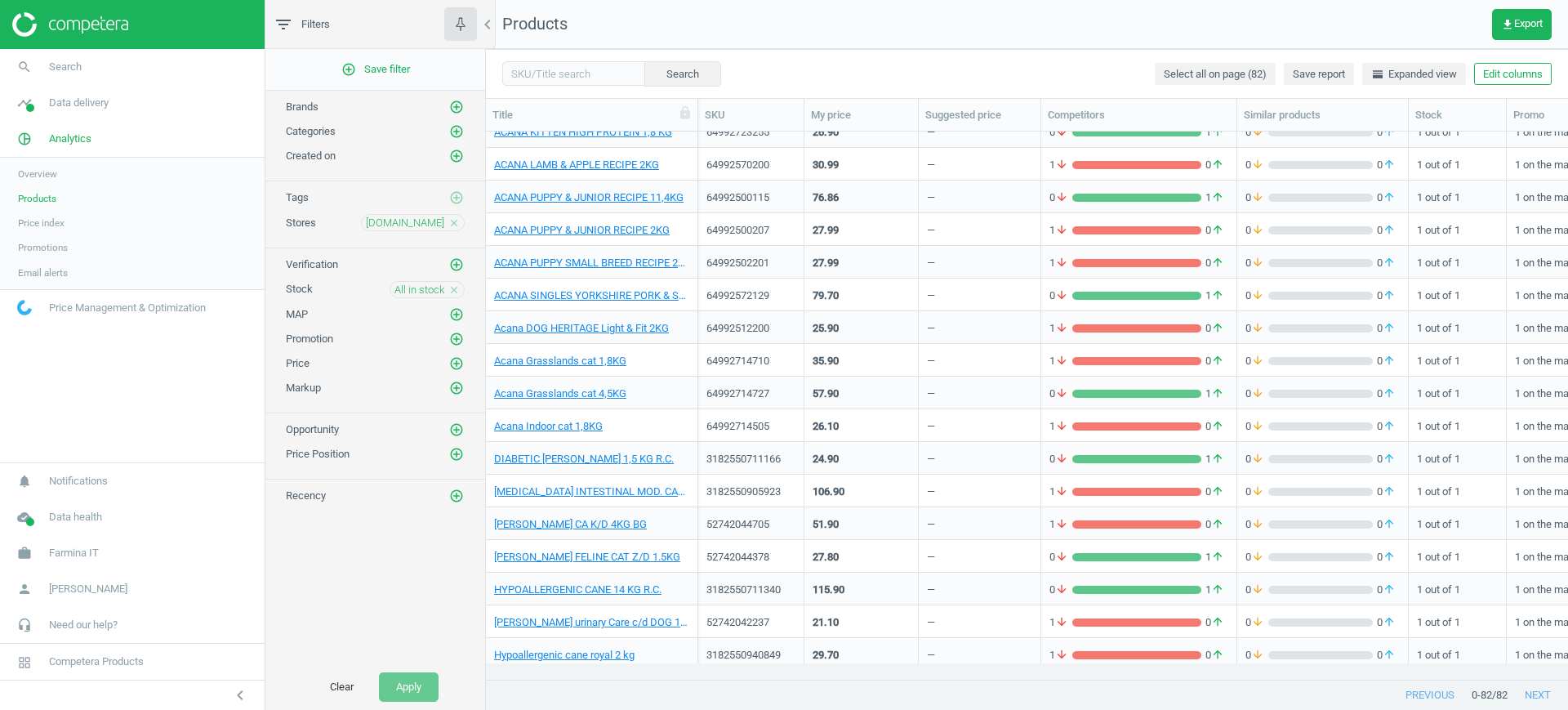
scroll to position [148, 0]
click at [569, 359] on link "Acana Grasslands cat 1,8KG" at bounding box center [560, 360] width 132 height 15
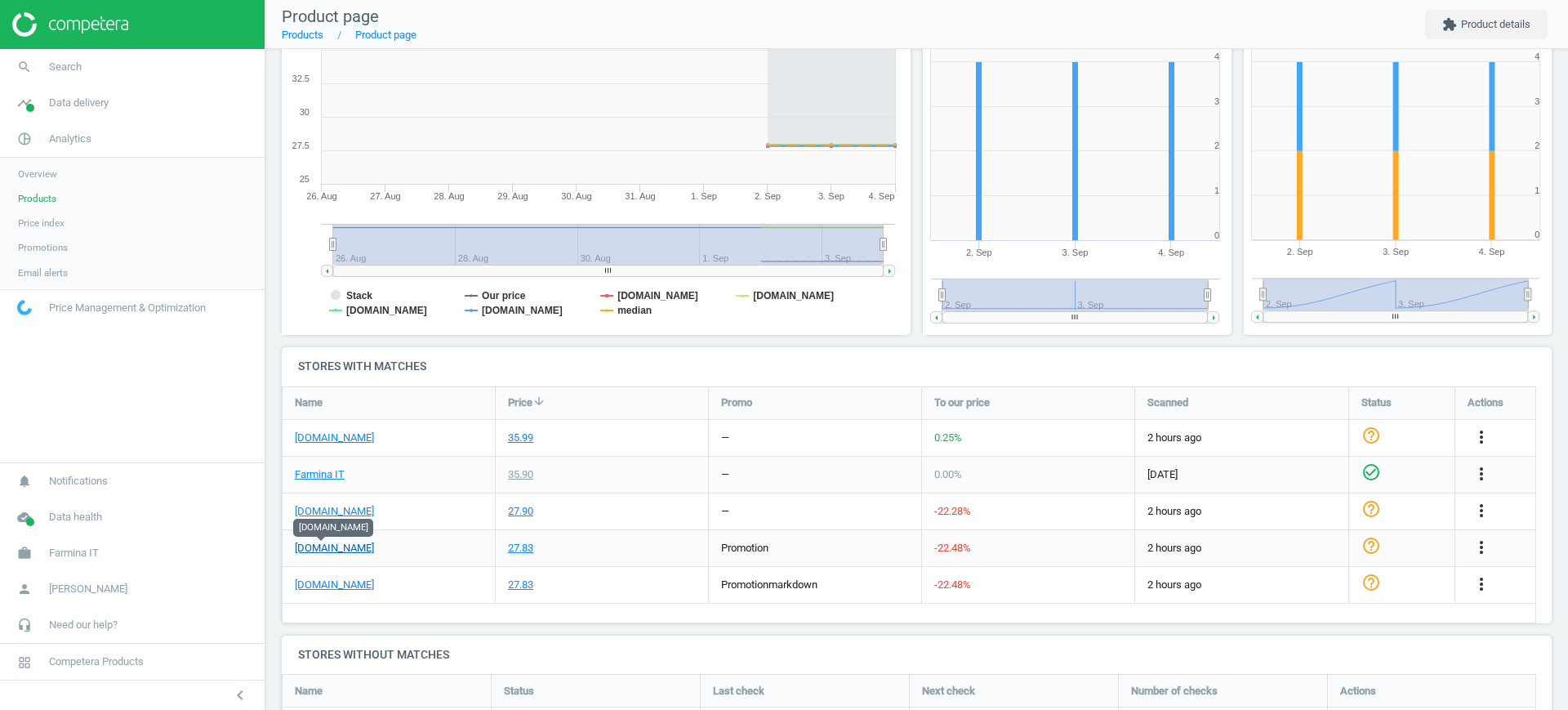
click at [321, 549] on link "[DOMAIN_NAME]" at bounding box center [334, 548] width 80 height 15
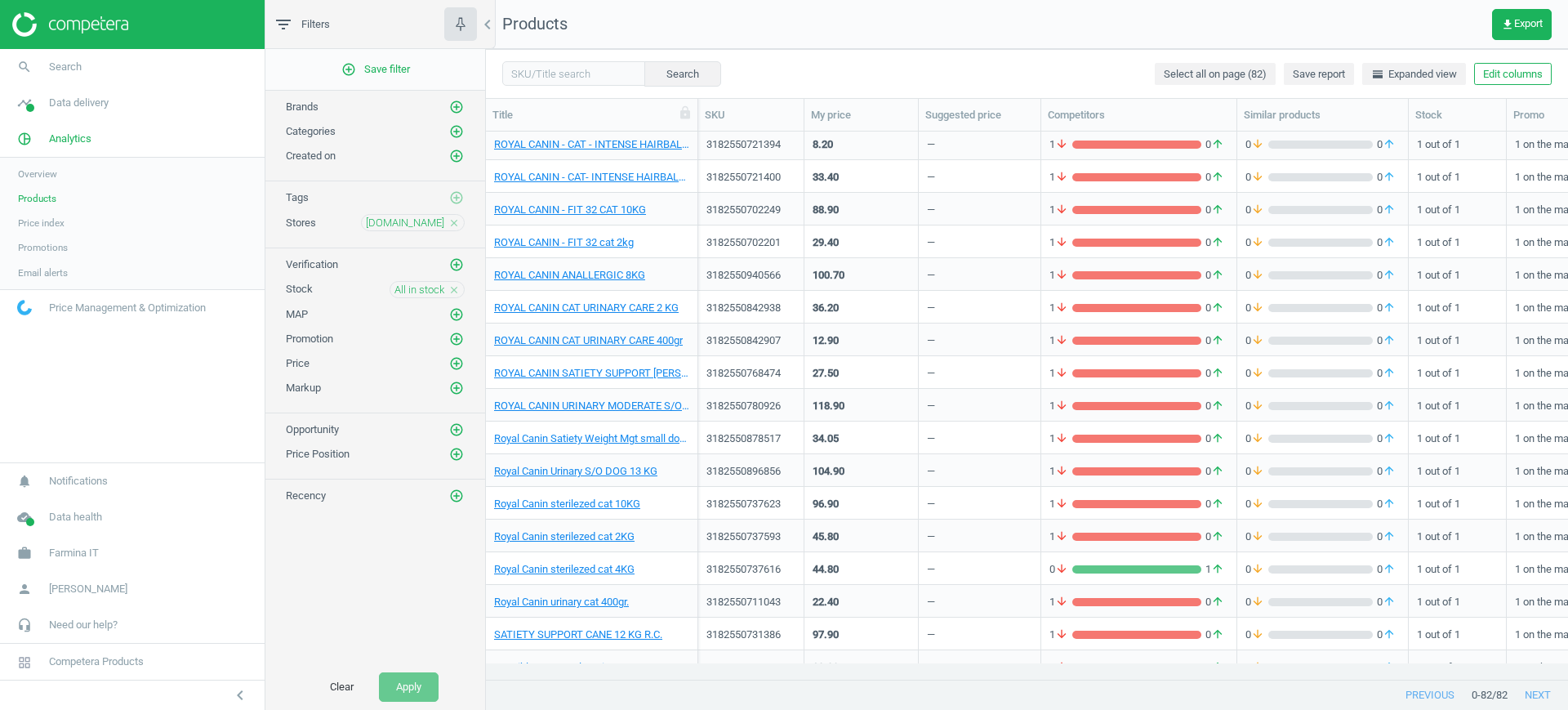
scroll to position [2147, 0]
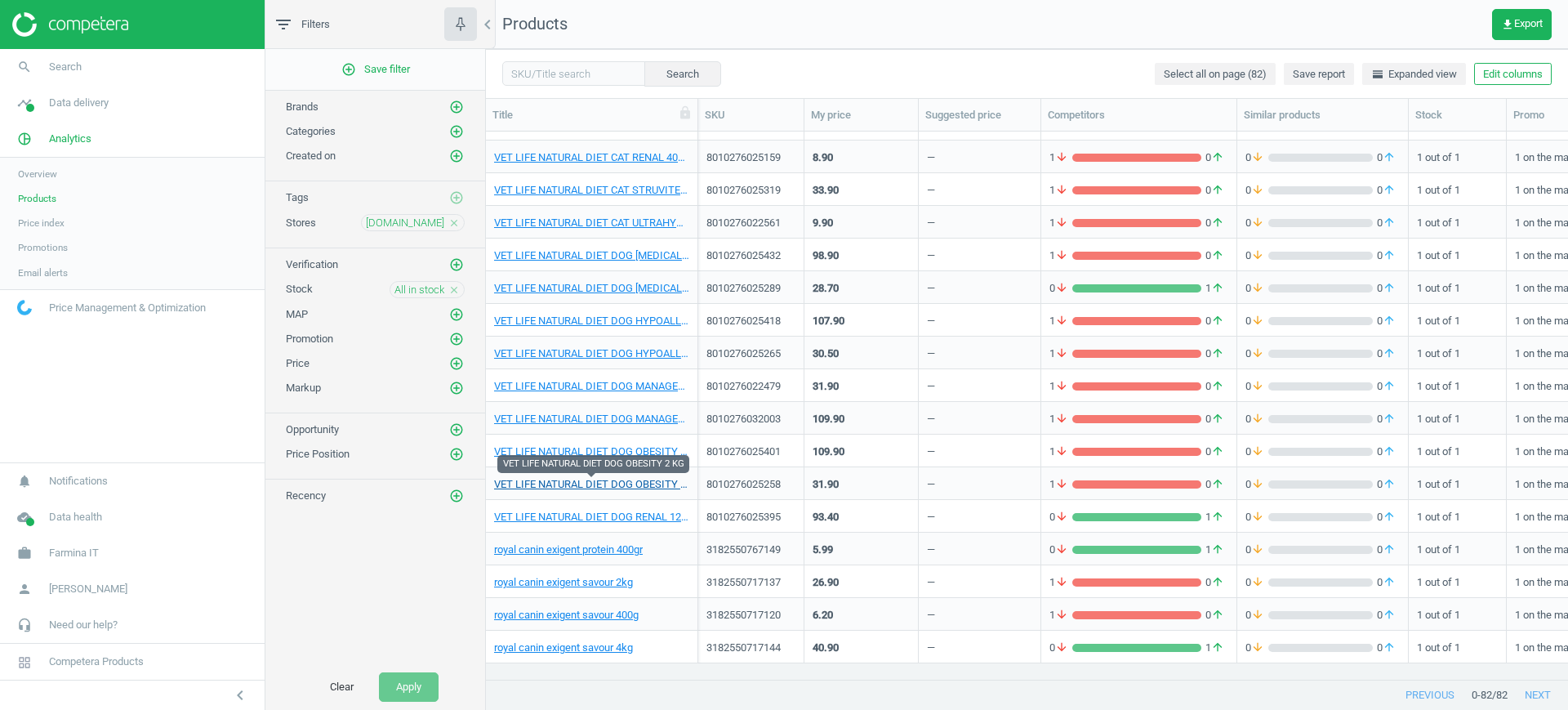
click at [613, 483] on link "VET LIFE NATURAL DIET DOG OBESITY 2 KG" at bounding box center [591, 485] width 195 height 15
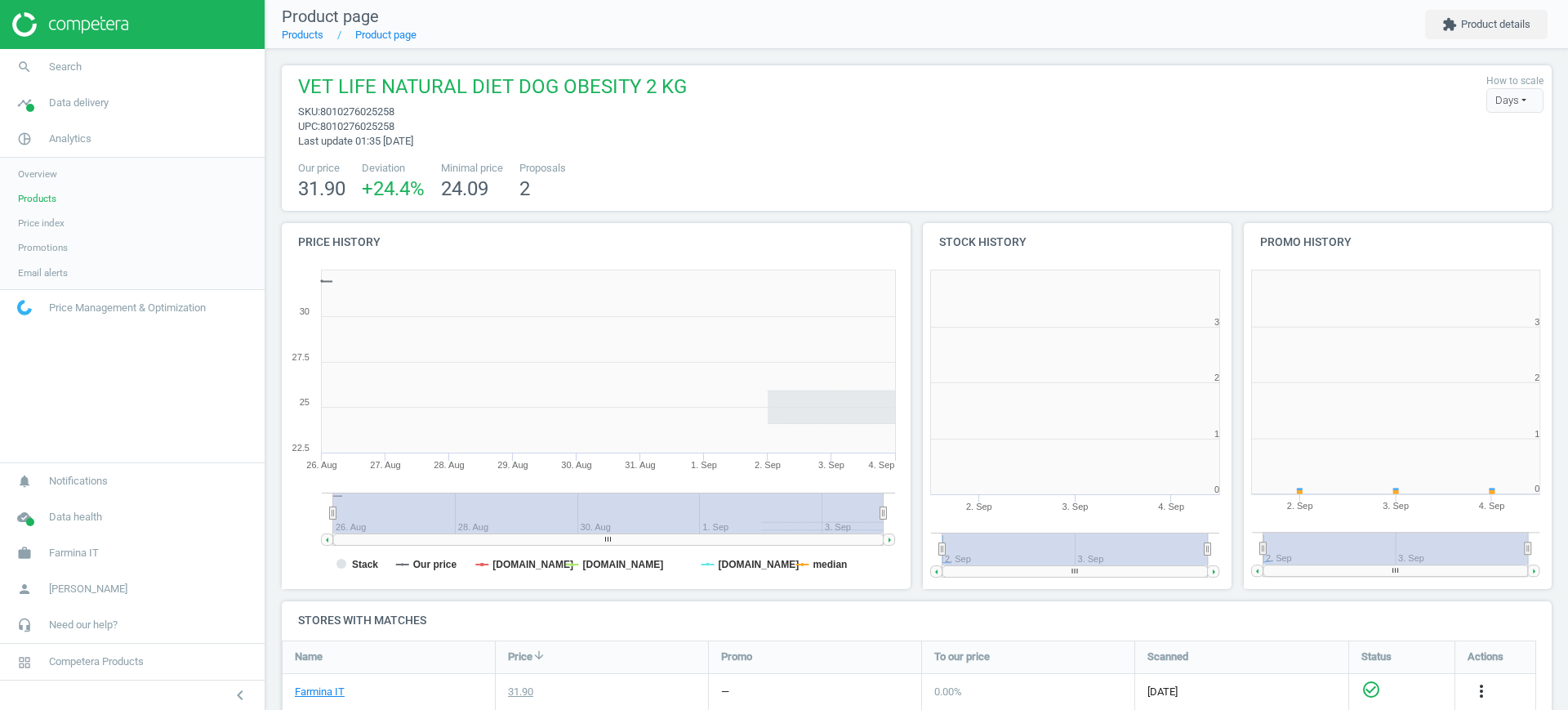
scroll to position [8, 8]
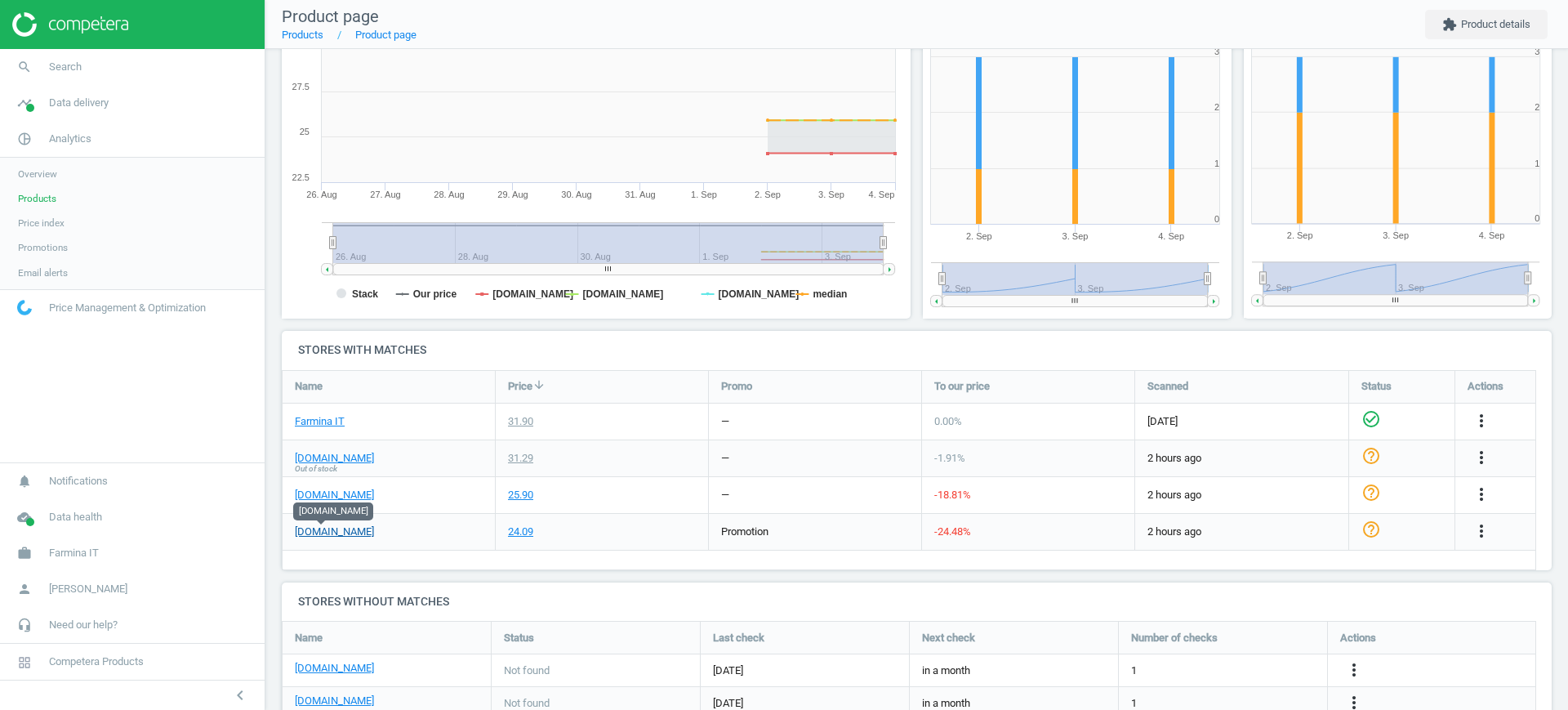
click at [323, 531] on link "[DOMAIN_NAME]" at bounding box center [334, 532] width 80 height 15
click at [41, 197] on span "Products" at bounding box center [37, 198] width 39 height 13
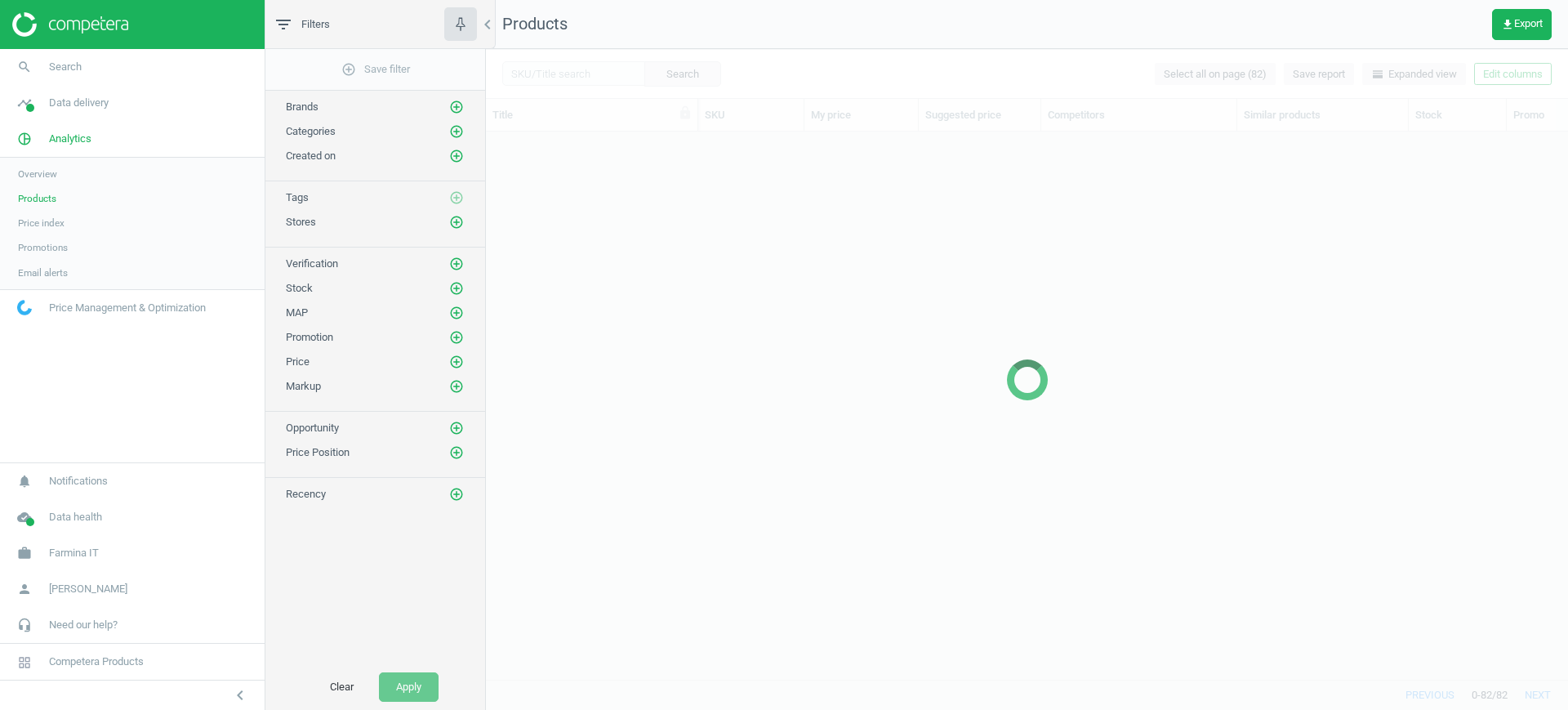
scroll to position [1983, 0]
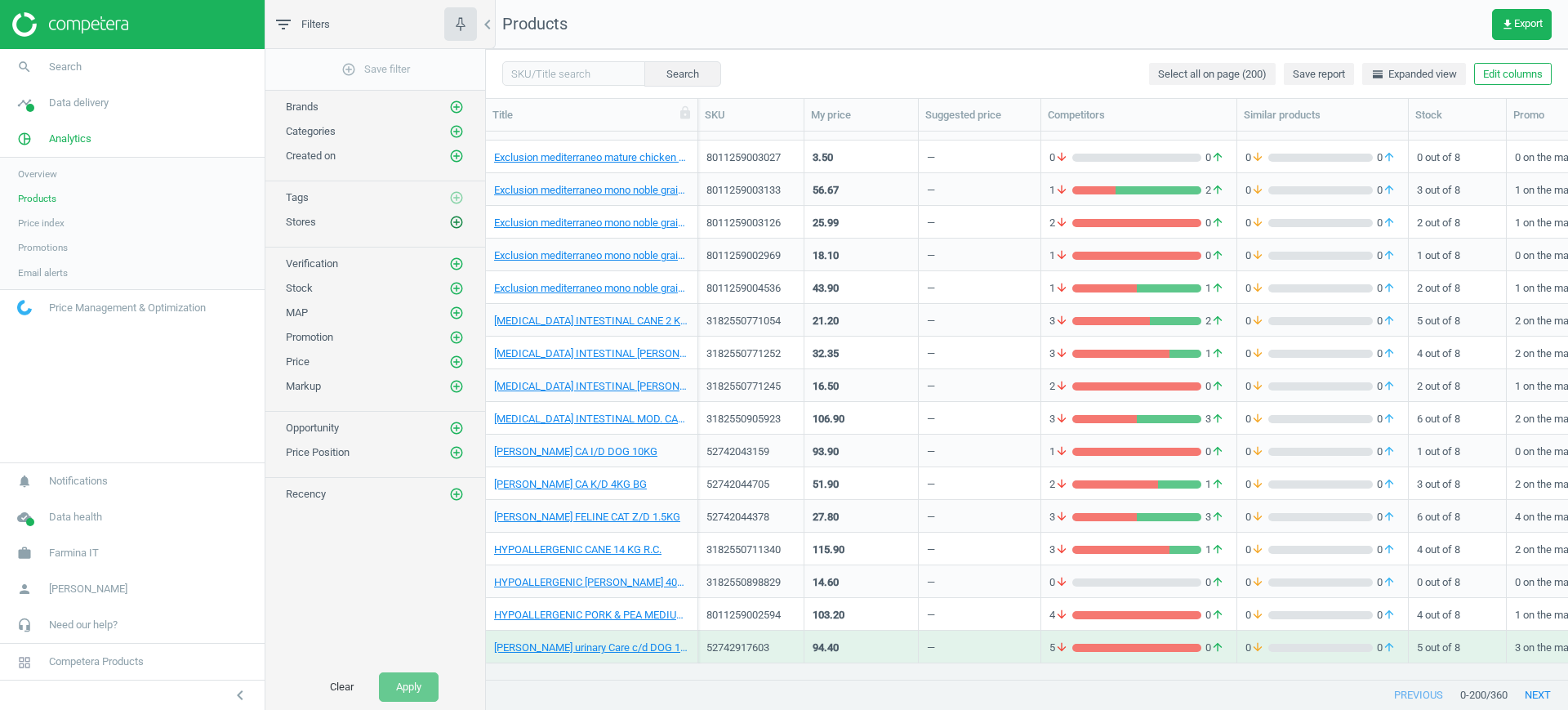
click at [455, 222] on icon "add_circle_outline" at bounding box center [456, 223] width 15 height 15
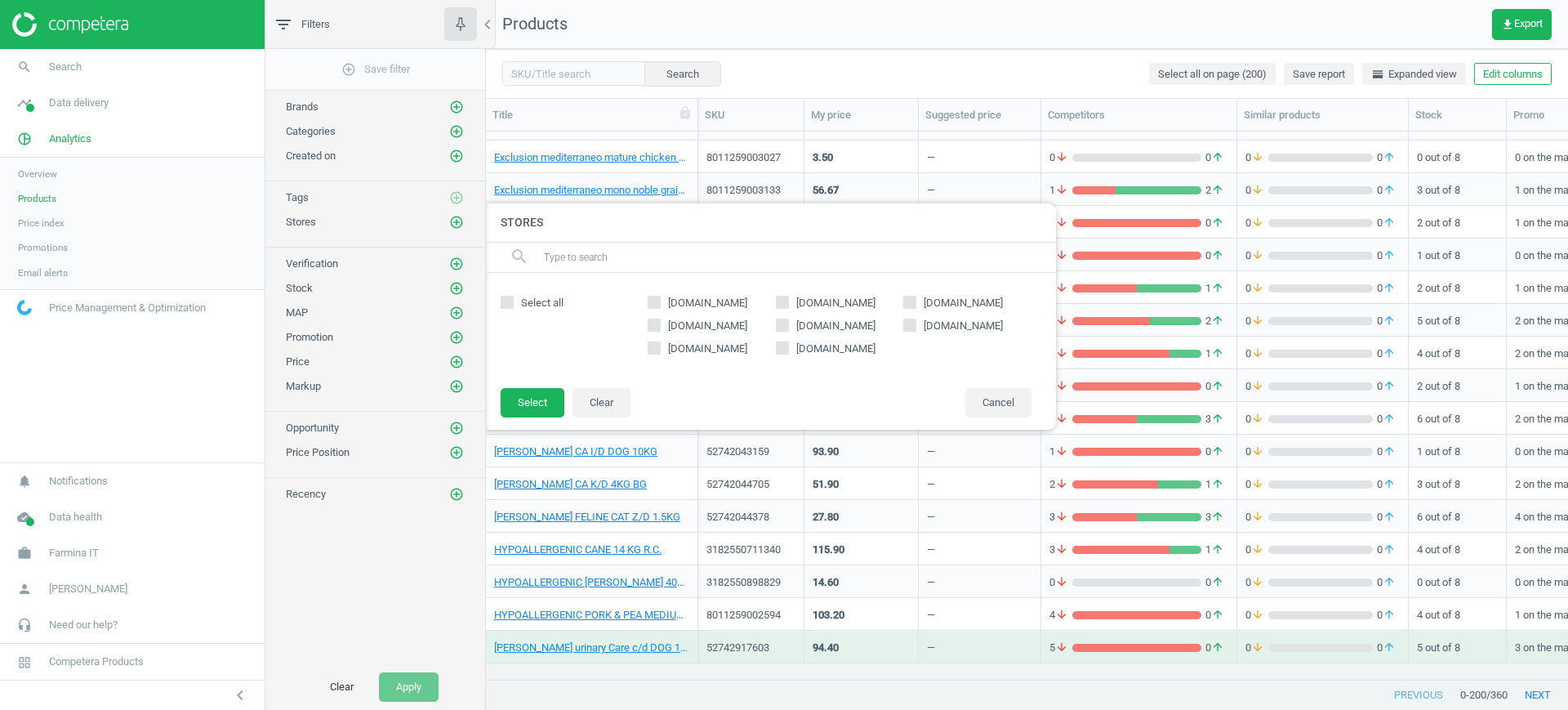
click at [1413, 25] on div at bounding box center [1269, 355] width 1568 height 710
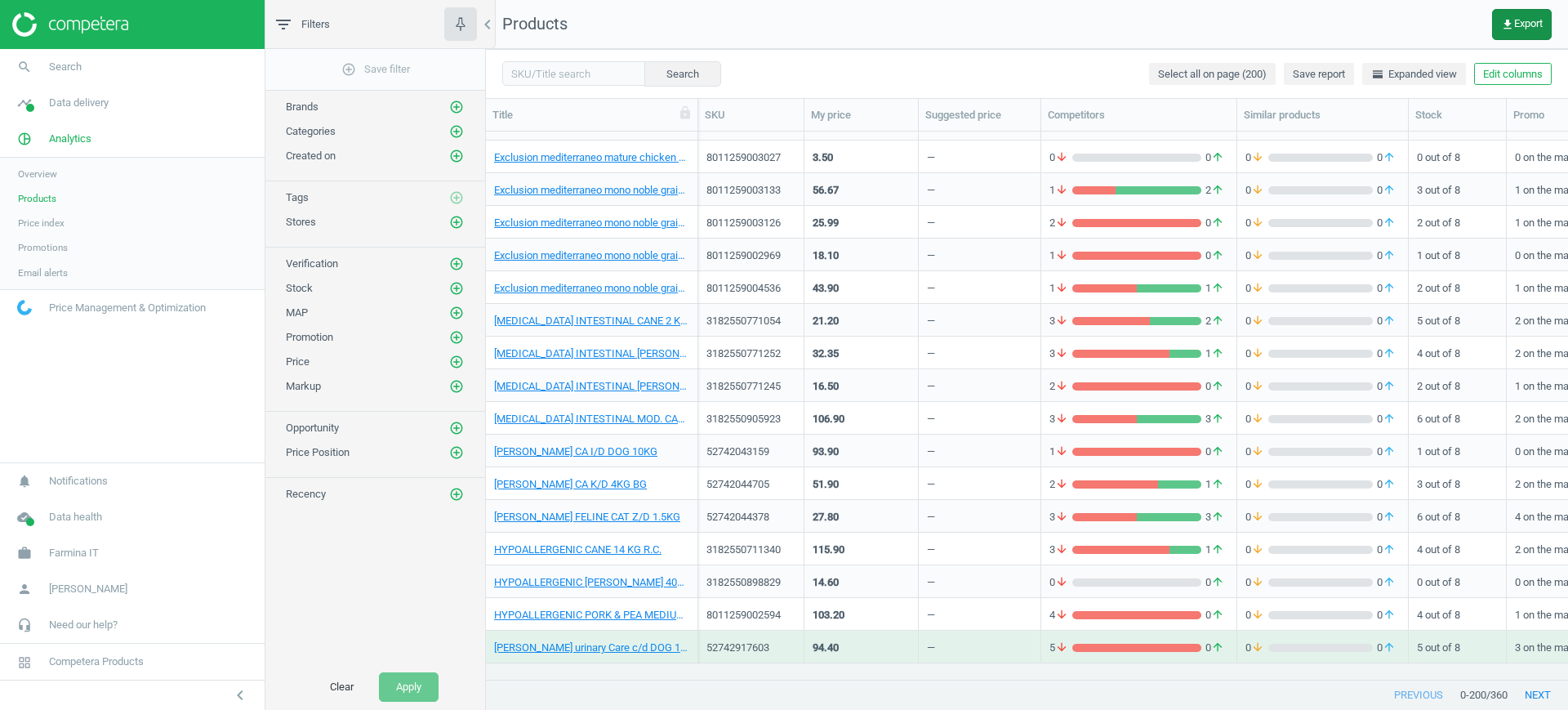
click at [1548, 21] on button "get_app Export" at bounding box center [1521, 24] width 59 height 31
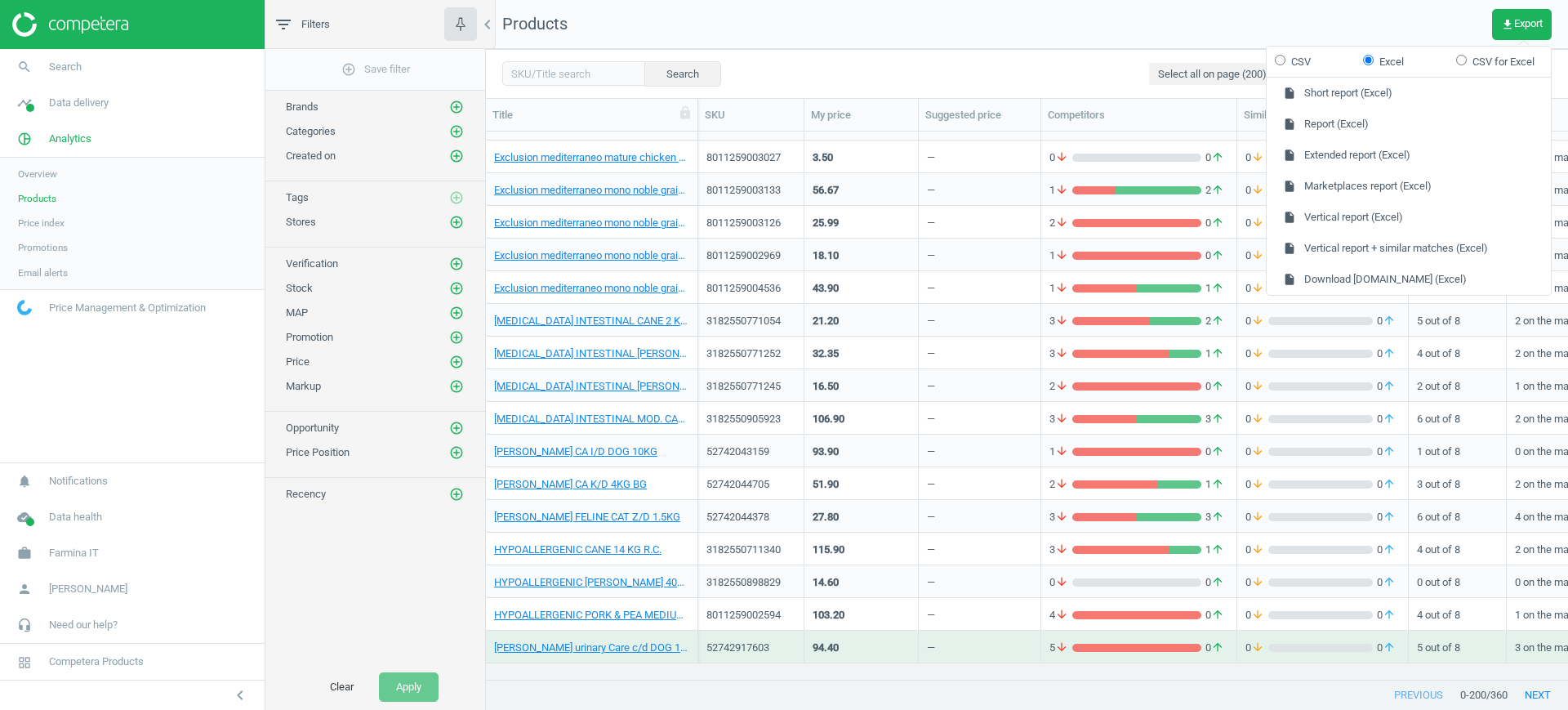
click at [1087, 68] on div "Search Select all on page (200) Save report horizontal_split Expanded view Edit…" at bounding box center [1026, 74] width 1082 height 49
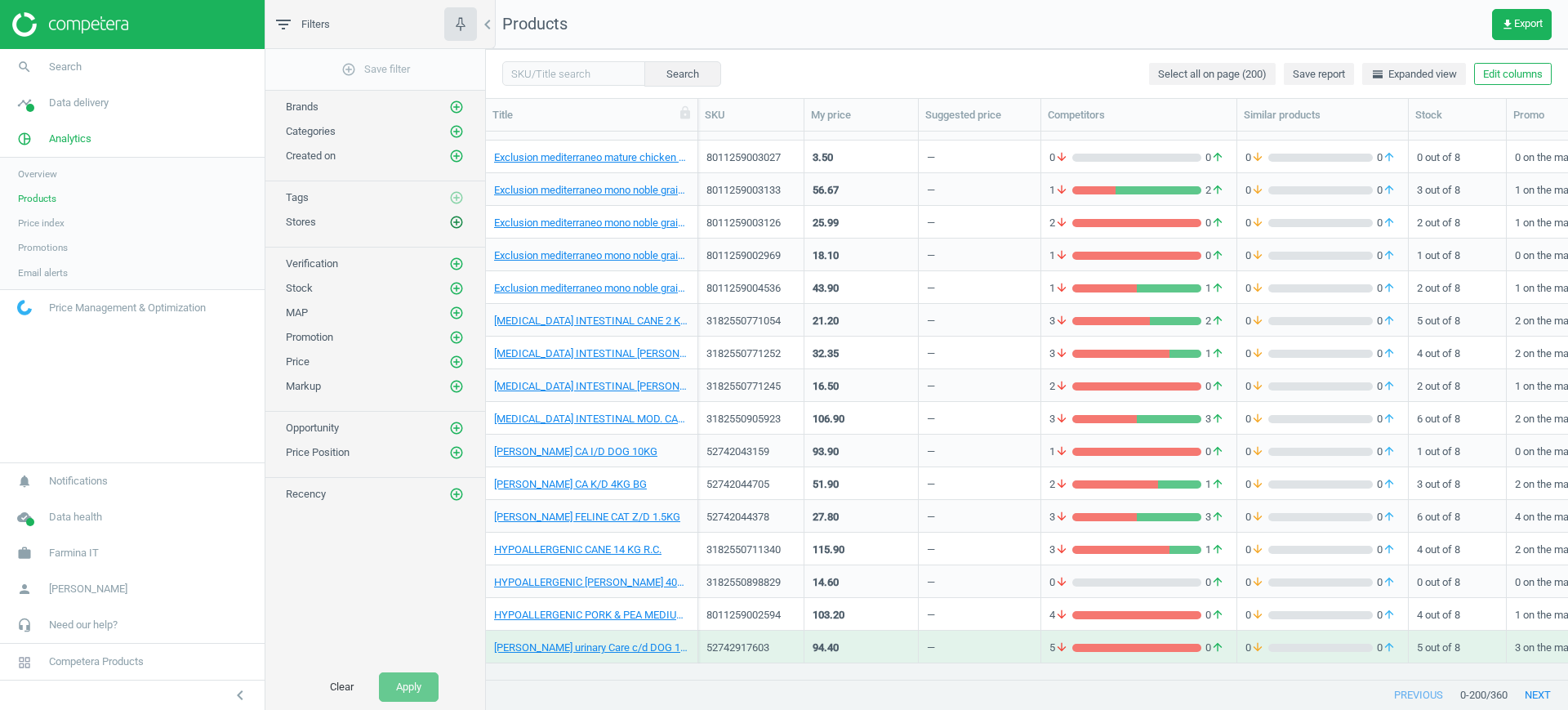
click at [455, 220] on icon "add_circle_outline" at bounding box center [456, 223] width 15 height 15
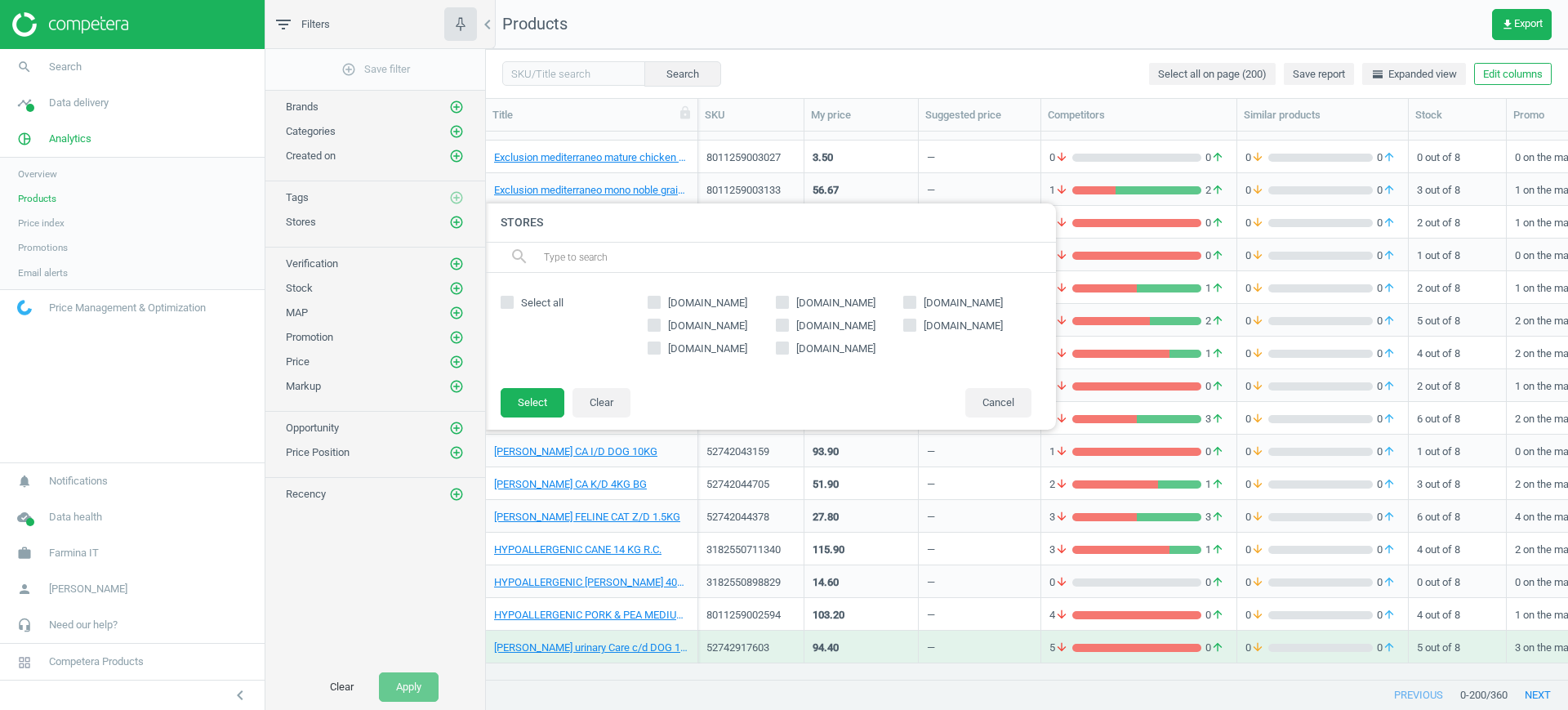
click at [707, 323] on span "[DOMAIN_NAME]" at bounding box center [707, 326] width 85 height 15
click at [660, 323] on input "[DOMAIN_NAME]" at bounding box center [654, 324] width 11 height 11
checkbox input "true"
click at [544, 396] on button "Select" at bounding box center [532, 402] width 64 height 29
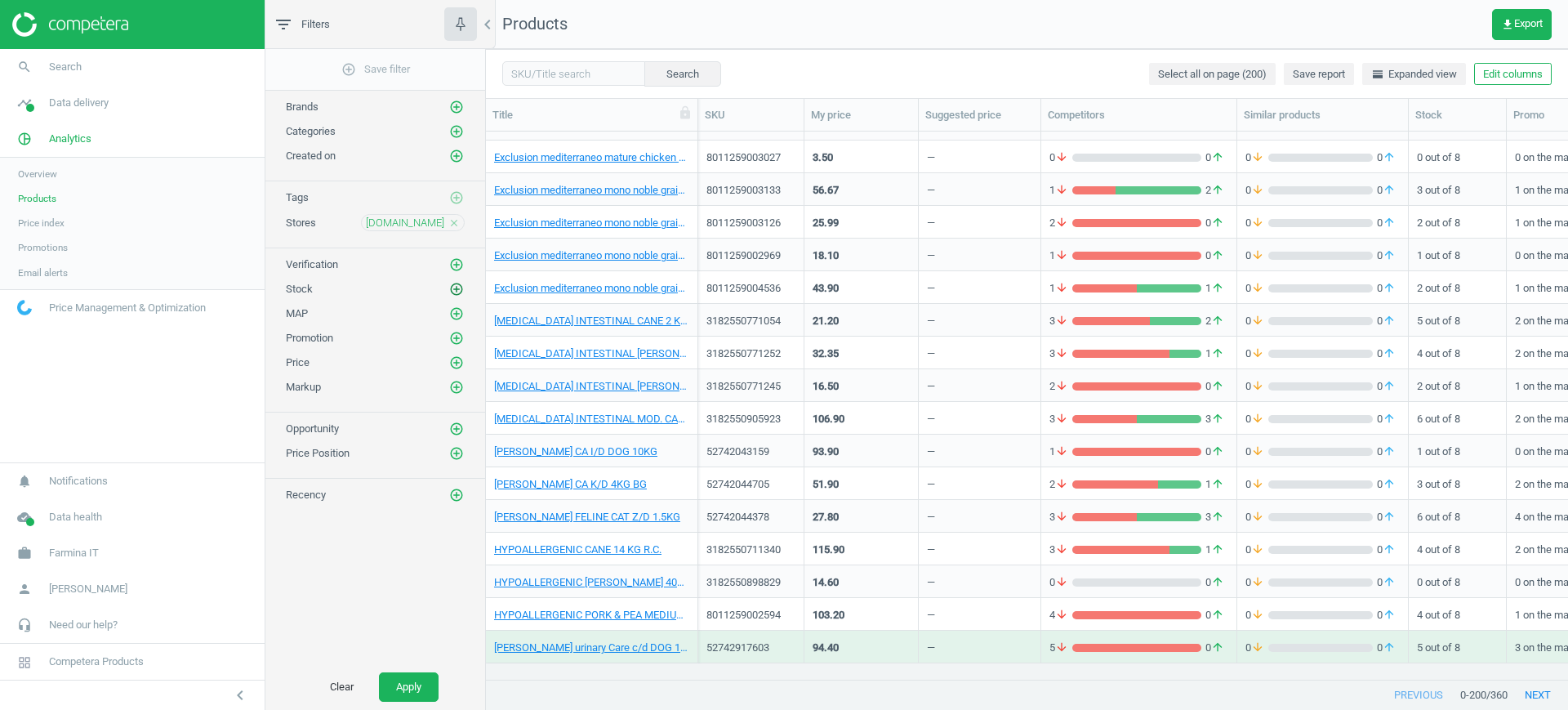
click at [460, 289] on icon "add_circle_outline" at bounding box center [456, 290] width 15 height 15
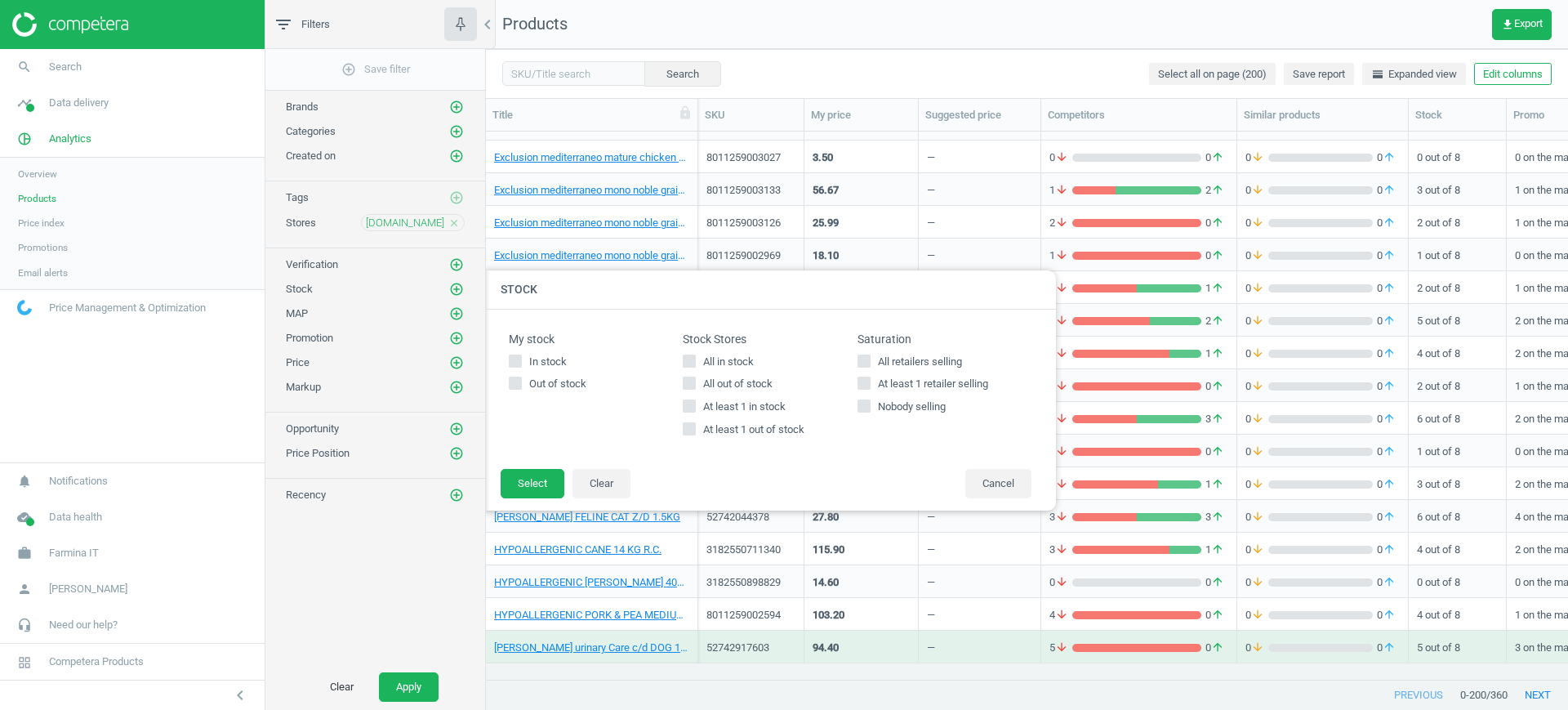
click at [713, 358] on span "All in stock" at bounding box center [728, 362] width 57 height 15
click at [695, 358] on input "All in stock" at bounding box center [689, 360] width 11 height 11
checkbox input "true"
click at [550, 476] on button "Select" at bounding box center [532, 483] width 64 height 29
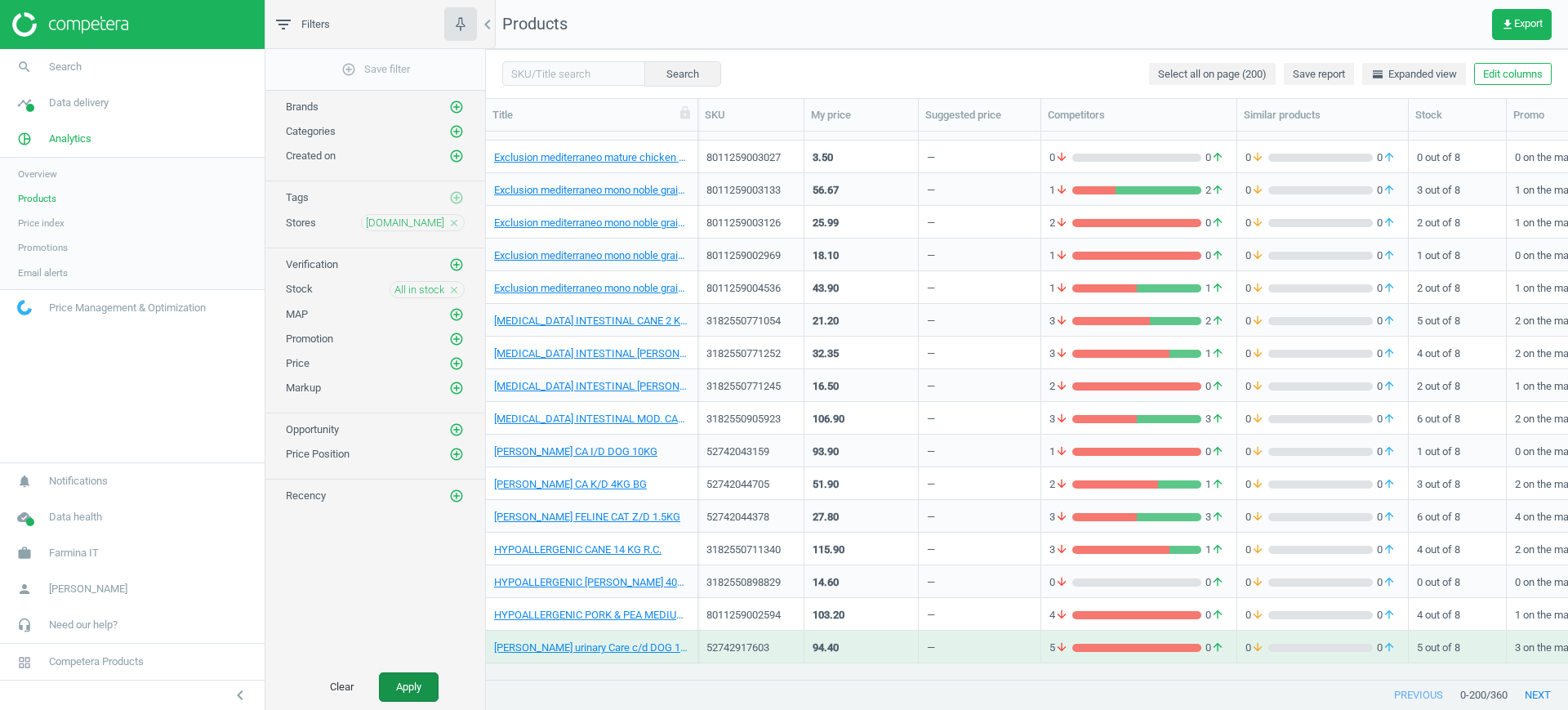
click at [400, 686] on button "Apply" at bounding box center [409, 687] width 59 height 29
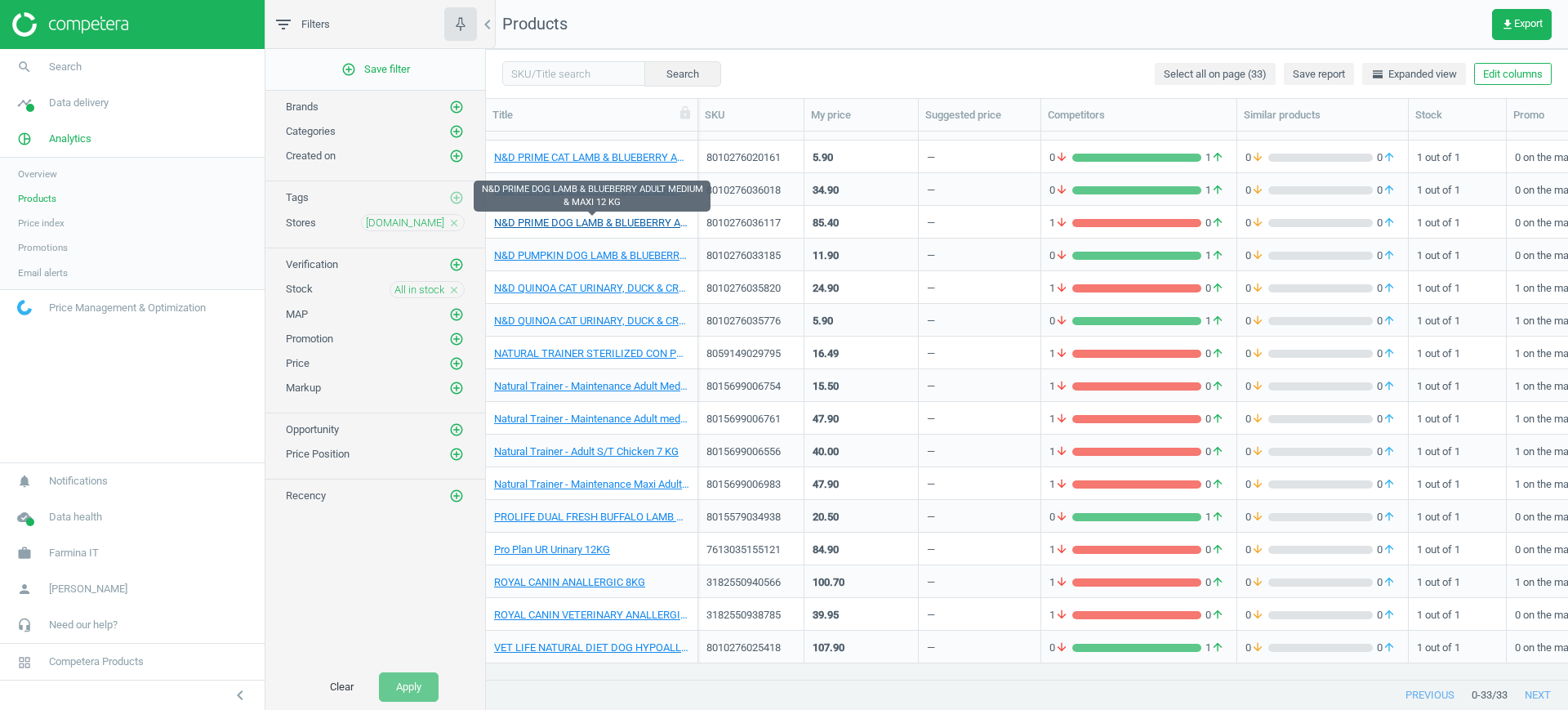
click at [518, 222] on link "N&D PRIME DOG LAMB & BLUEBERRY ADULT MEDIUM & MAXI 12 KG" at bounding box center [591, 224] width 195 height 15
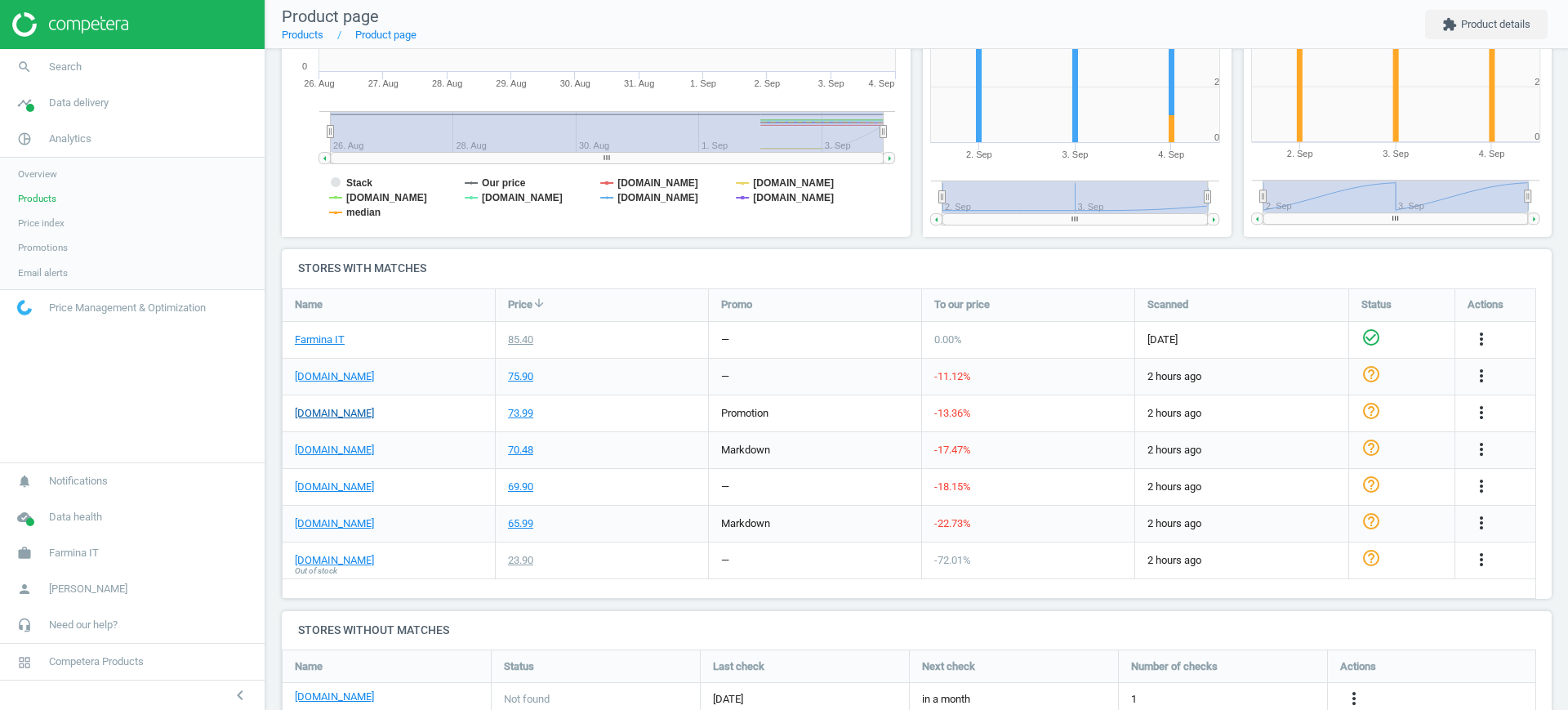
scroll to position [351, 0]
click at [315, 380] on link "[DOMAIN_NAME]" at bounding box center [334, 378] width 80 height 15
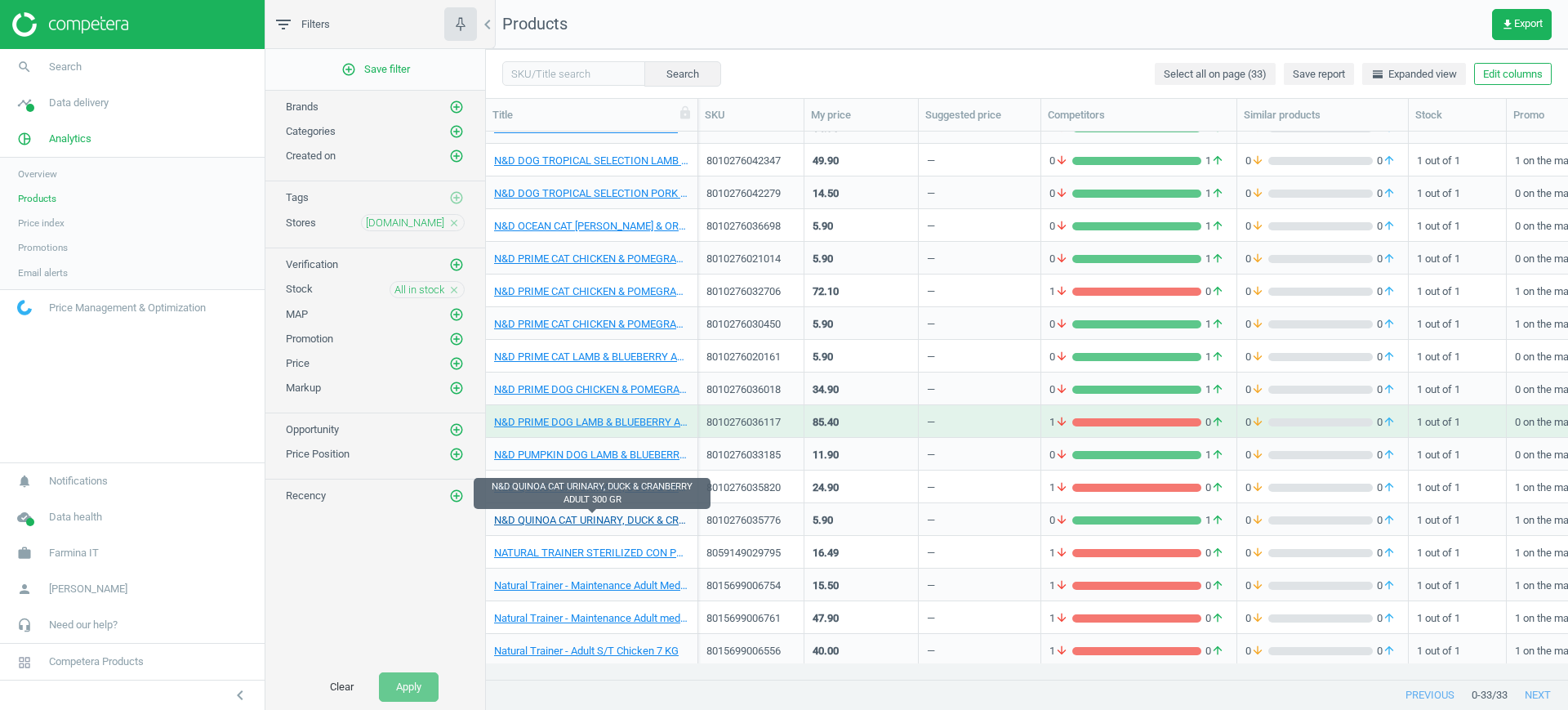
scroll to position [547, 0]
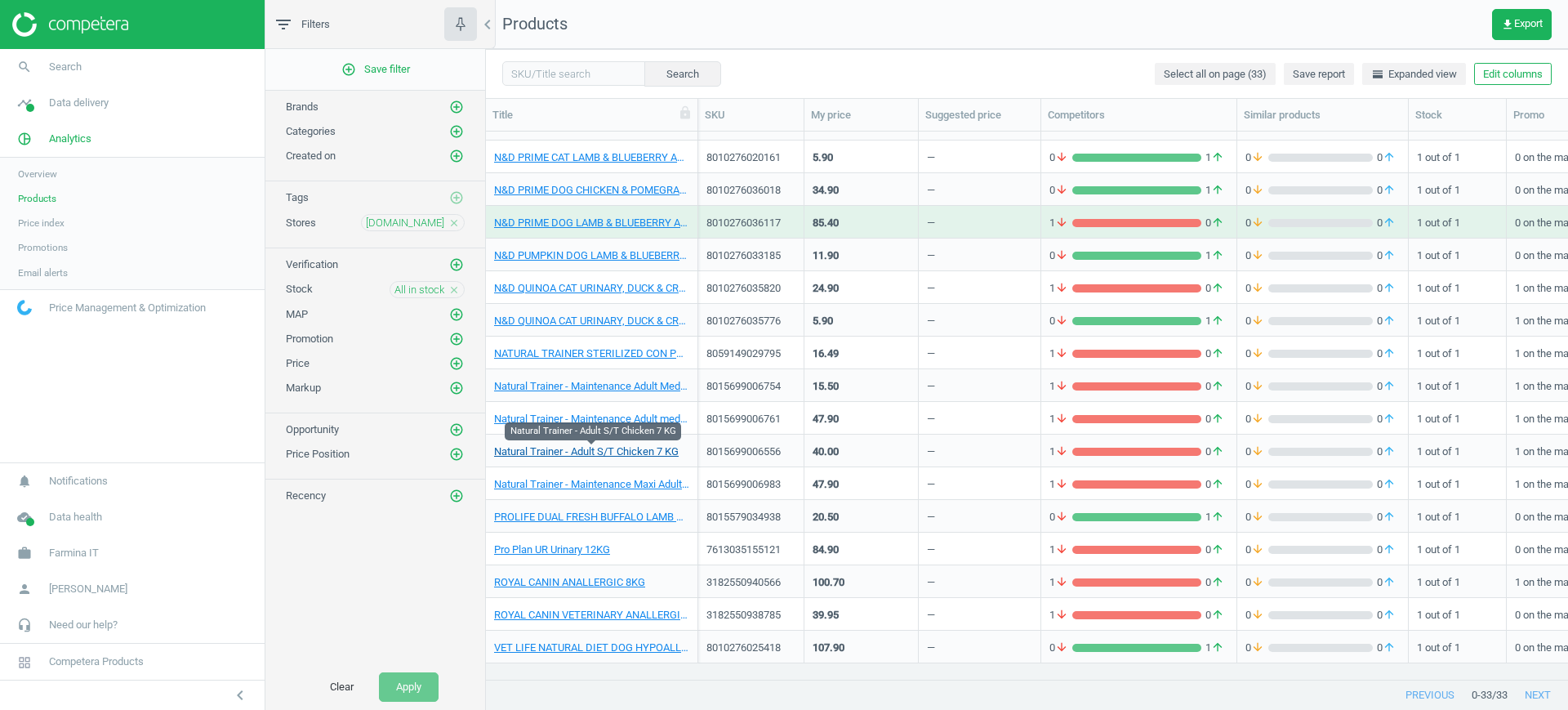
click at [624, 449] on link "Natural Trainer - Adult S/T Chicken 7 KG" at bounding box center [586, 452] width 184 height 15
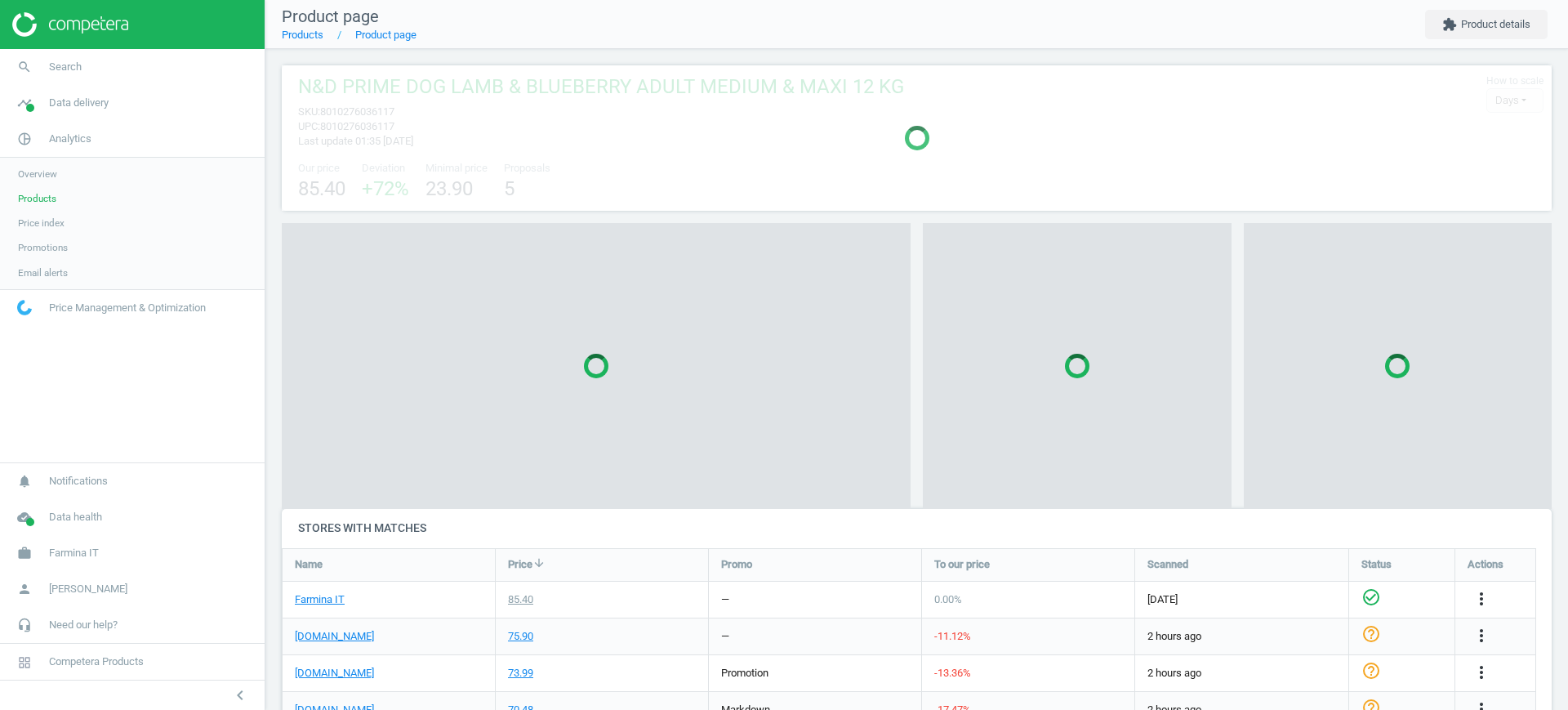
scroll to position [8, 8]
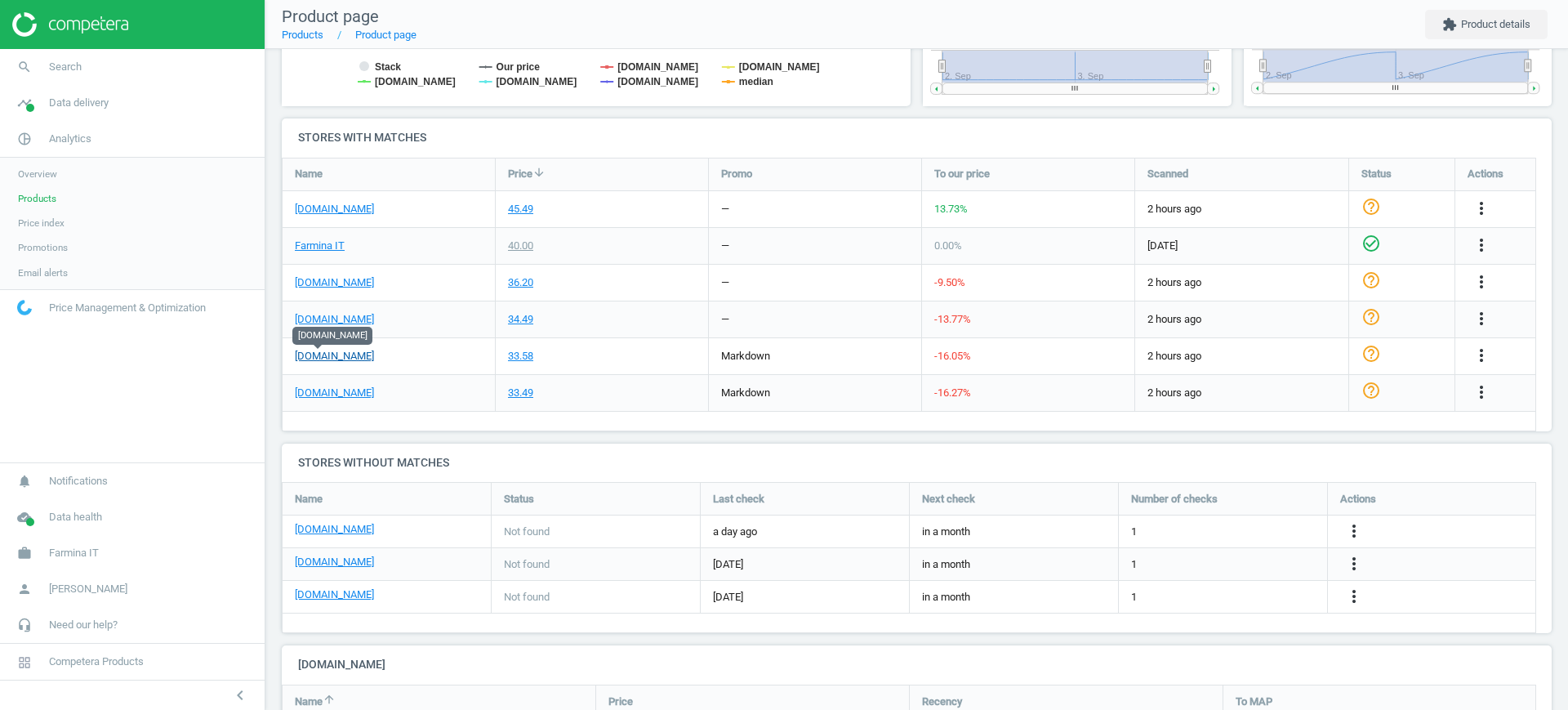
click at [321, 352] on link "[DOMAIN_NAME]" at bounding box center [334, 356] width 80 height 15
